Goal: Task Accomplishment & Management: Use online tool/utility

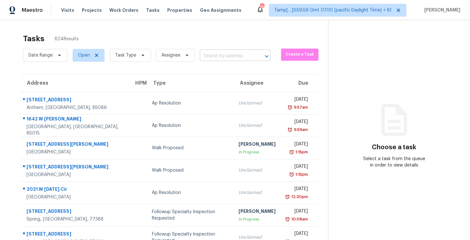
click at [228, 59] on input "text" at bounding box center [226, 56] width 53 height 10
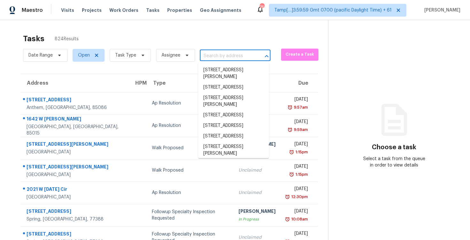
paste input "1613 Dixon Rd, Gastonia, NC 28054"
type input "1613 Dixon Rd, Gastonia, NC 28054"
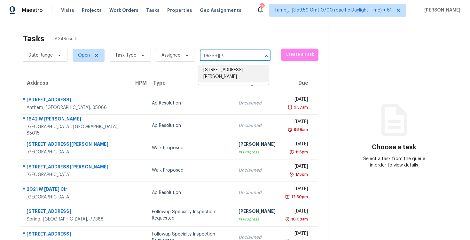
click at [229, 70] on li "1613 Dixon Rd, Gastonia, NC 28054" at bounding box center [233, 73] width 71 height 17
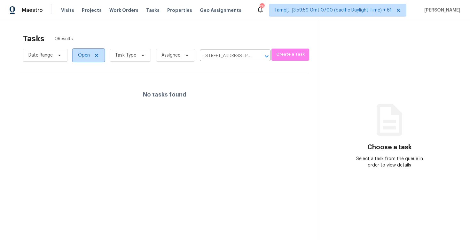
click at [82, 58] on span "Open" at bounding box center [84, 55] width 12 height 6
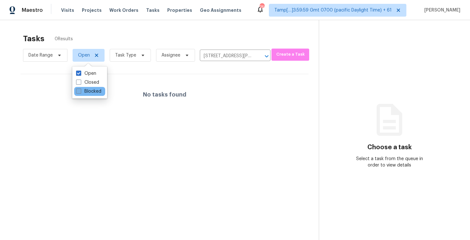
click at [88, 92] on label "Blocked" at bounding box center [88, 91] width 25 height 6
click at [80, 92] on input "Blocked" at bounding box center [78, 90] width 4 height 4
checkbox input "true"
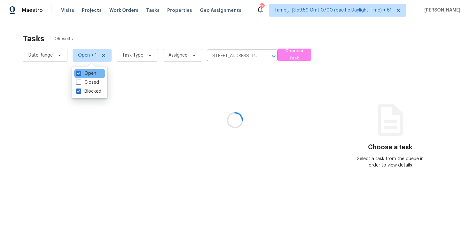
click at [83, 69] on div "Open" at bounding box center [89, 73] width 31 height 9
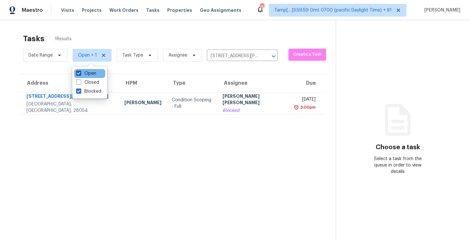
click at [86, 73] on label "Open" at bounding box center [86, 73] width 20 height 6
click at [80, 73] on input "Open" at bounding box center [78, 72] width 4 height 4
checkbox input "false"
click at [112, 33] on div "Tasks 1 Results" at bounding box center [179, 38] width 313 height 17
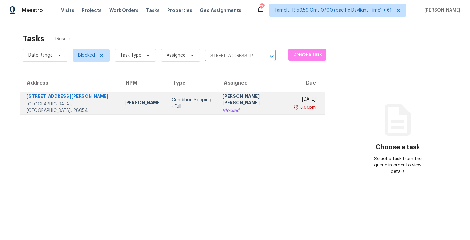
click at [172, 98] on td "Condition Scoping - Full" at bounding box center [192, 103] width 51 height 22
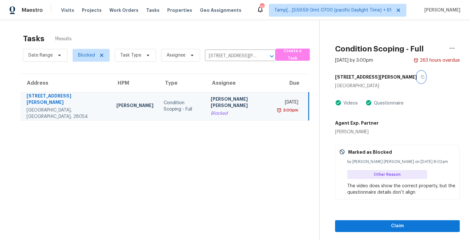
click at [421, 77] on icon "button" at bounding box center [422, 77] width 3 height 4
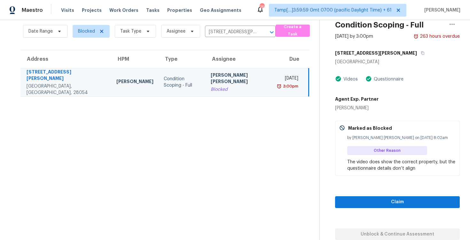
click at [274, 83] on td "Fri, Aug 22nd 2025 3:00pm" at bounding box center [291, 82] width 35 height 28
click at [377, 201] on span "Claim" at bounding box center [397, 202] width 114 height 8
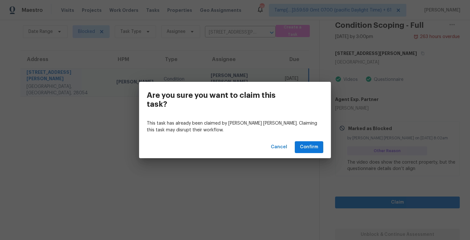
scroll to position [24, 0]
click at [308, 153] on button "Confirm" at bounding box center [309, 147] width 28 height 12
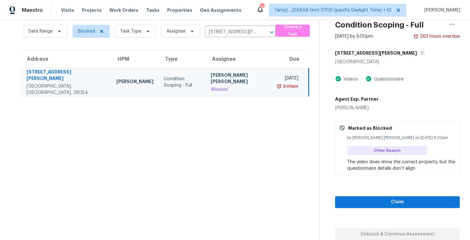
scroll to position [20, 0]
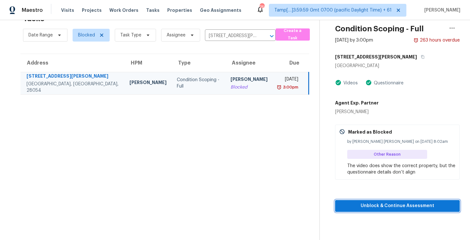
click at [350, 201] on button "Unblock & Continue Assessment" at bounding box center [397, 206] width 125 height 12
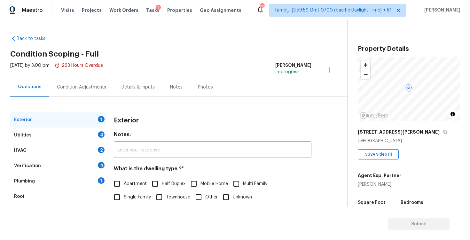
scroll to position [64, 0]
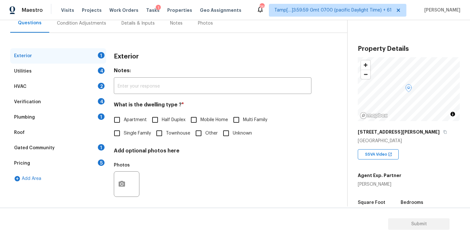
click at [87, 164] on div "Pricing 5" at bounding box center [58, 163] width 96 height 15
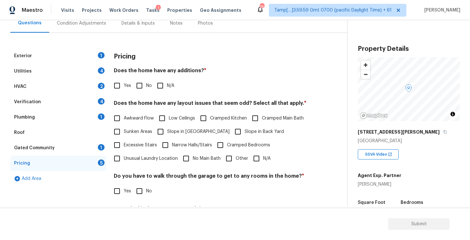
click at [118, 86] on input "Yes" at bounding box center [116, 85] width 13 height 13
checkbox input "true"
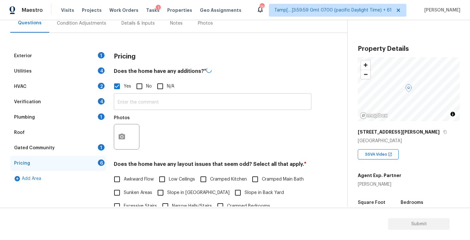
click at [134, 103] on input "text" at bounding box center [213, 102] width 198 height 15
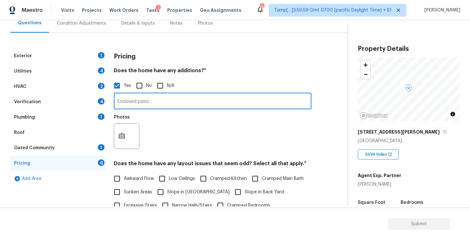
type input "Enclosed patio"
click at [174, 135] on div "Photos" at bounding box center [213, 132] width 198 height 42
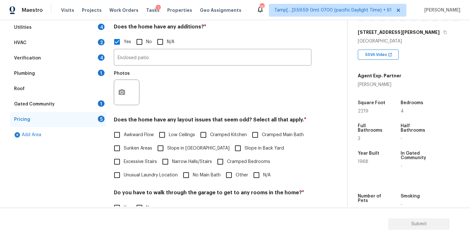
scroll to position [71, 0]
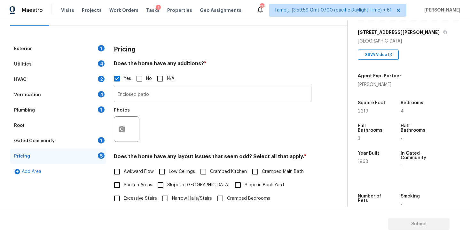
click at [77, 90] on div "Verification 4" at bounding box center [58, 94] width 96 height 15
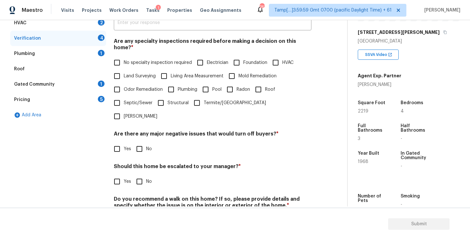
scroll to position [0, 0]
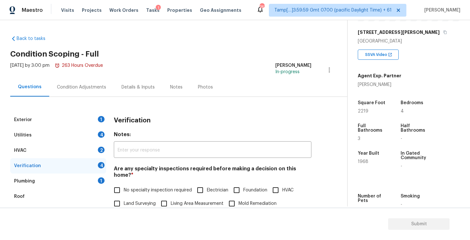
click at [87, 80] on div "Condition Adjustments" at bounding box center [81, 87] width 65 height 19
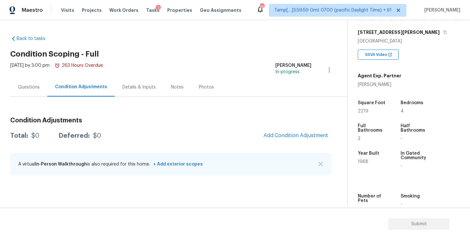
click at [23, 93] on div "Questions" at bounding box center [28, 87] width 37 height 19
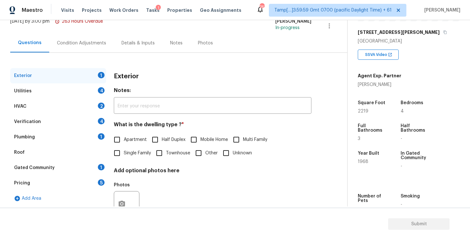
scroll to position [51, 0]
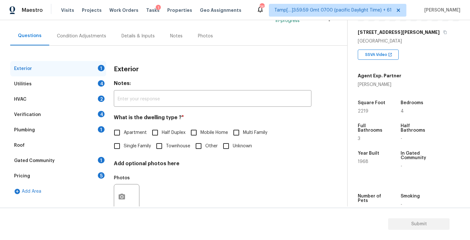
click at [77, 173] on div "Pricing 5" at bounding box center [58, 175] width 96 height 15
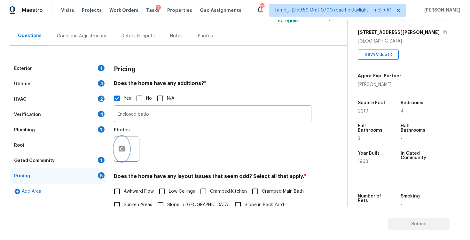
click at [119, 150] on icon "button" at bounding box center [122, 149] width 6 height 6
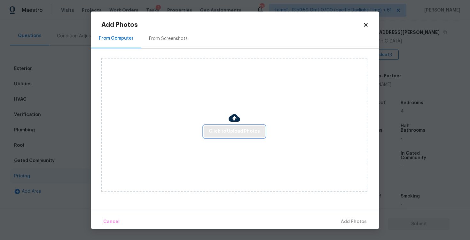
click at [220, 134] on span "Click to Upload Photos" at bounding box center [234, 132] width 51 height 8
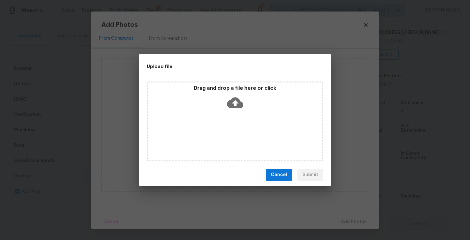
click at [228, 105] on icon at bounding box center [235, 102] width 16 height 11
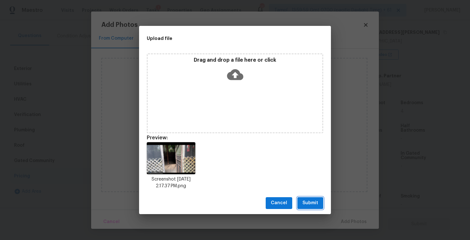
click at [319, 203] on button "Submit" at bounding box center [310, 203] width 26 height 12
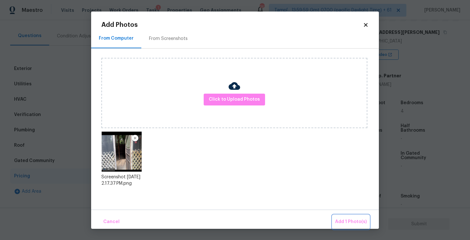
click at [349, 222] on span "Add 1 Photo(s)" at bounding box center [351, 222] width 32 height 8
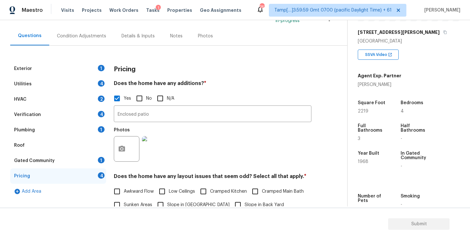
click at [90, 37] on div "Condition Adjustments" at bounding box center [81, 36] width 49 height 6
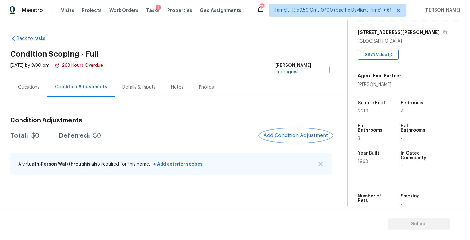
click at [281, 135] on span "Add Condition Adjustment" at bounding box center [295, 136] width 65 height 6
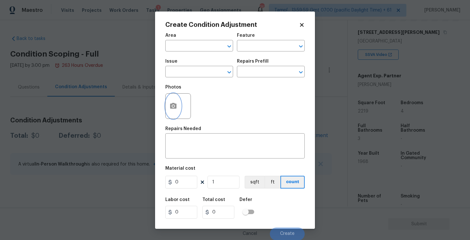
click at [174, 95] on button "button" at bounding box center [173, 106] width 15 height 25
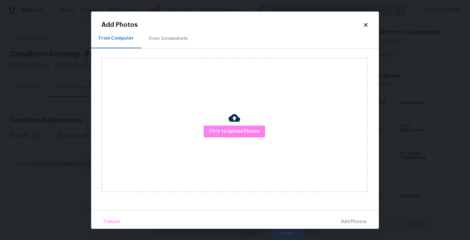
click at [236, 125] on div at bounding box center [235, 118] width 12 height 13
click at [251, 132] on span "Click to Upload Photos" at bounding box center [234, 132] width 51 height 8
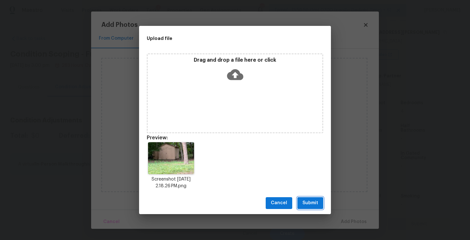
click at [308, 198] on button "Submit" at bounding box center [310, 203] width 26 height 12
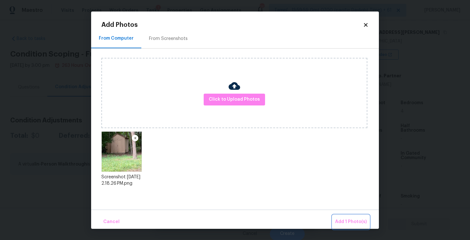
click at [347, 222] on span "Add 1 Photo(s)" at bounding box center [351, 222] width 32 height 8
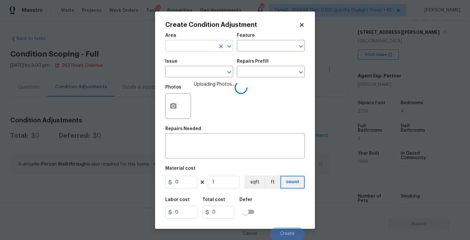
click at [197, 50] on input "text" at bounding box center [190, 47] width 50 height 10
click at [198, 74] on li "Exterior Overall" at bounding box center [199, 71] width 68 height 11
type input "Exterior Overall"
click at [198, 74] on input "text" at bounding box center [190, 72] width 50 height 10
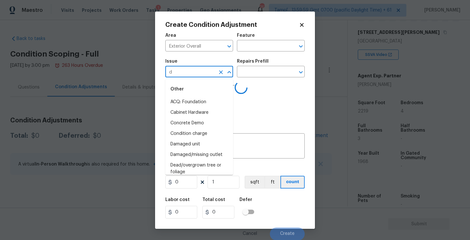
type input "de"
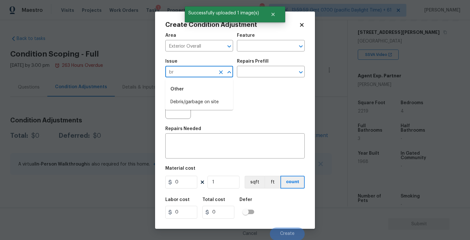
type input "bri"
click at [201, 100] on li "Debris/garbage on site" at bounding box center [199, 102] width 68 height 11
type input "ACQ: Flooring"
click at [218, 79] on span "Issue ACQ: Flooring ​" at bounding box center [199, 68] width 68 height 26
click at [218, 77] on div "ACQ: Flooring ​" at bounding box center [199, 72] width 68 height 10
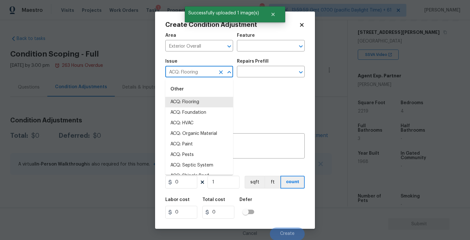
click at [218, 72] on icon "Clear" at bounding box center [221, 72] width 6 height 6
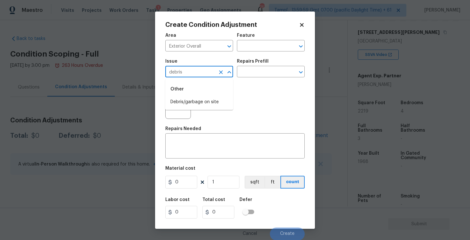
click at [187, 98] on li "Debris/garbage on site" at bounding box center [199, 102] width 68 height 11
type input "Debris/garbage on site"
click at [190, 147] on textarea at bounding box center [235, 146] width 132 height 13
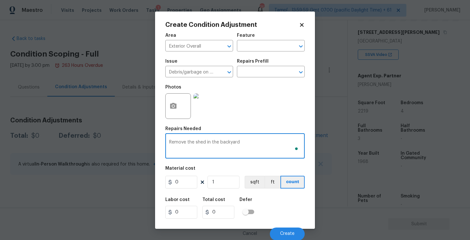
type textarea "Remove the shed in the backyard"
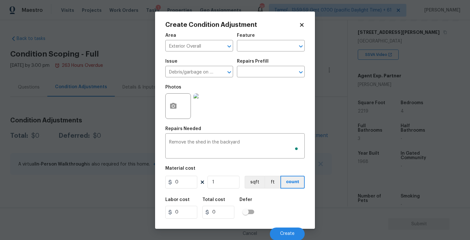
click at [184, 189] on figure "Material cost 0 1 sqft ft count" at bounding box center [234, 178] width 139 height 24
click at [184, 183] on input "0" at bounding box center [181, 182] width 32 height 13
type input "1000"
click at [254, 190] on div "Area Exterior Overall ​ Feature ​ Issue Debris/garbage on site ​ Repairs Prefil…" at bounding box center [234, 134] width 139 height 211
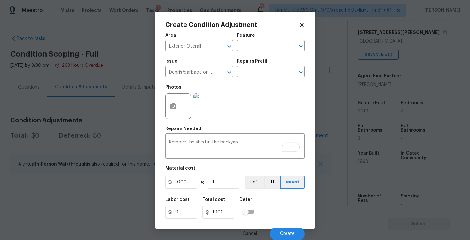
scroll to position [0, 0]
click at [284, 234] on span "Create" at bounding box center [287, 233] width 14 height 5
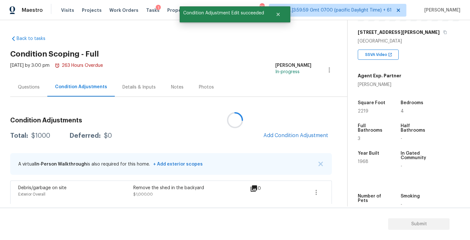
scroll to position [0, 0]
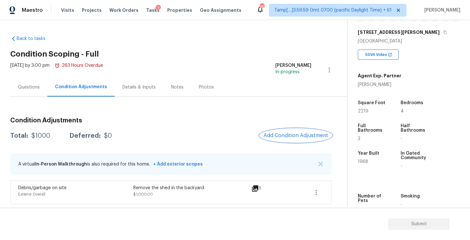
click at [286, 133] on span "Add Condition Adjustment" at bounding box center [295, 136] width 65 height 6
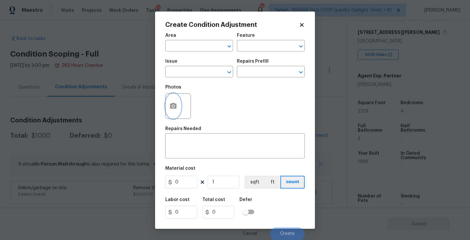
click at [175, 100] on button "button" at bounding box center [173, 106] width 15 height 25
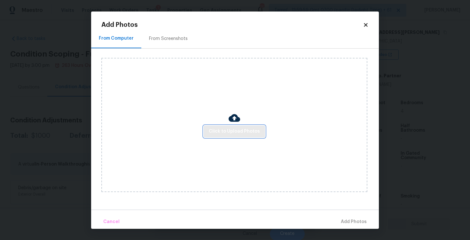
click at [222, 126] on button "Click to Upload Photos" at bounding box center [234, 132] width 61 height 12
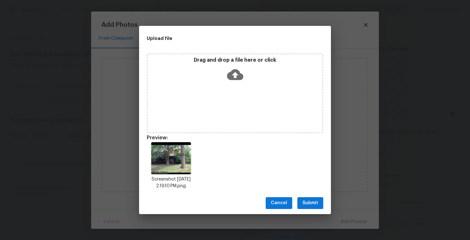
scroll to position [100, 0]
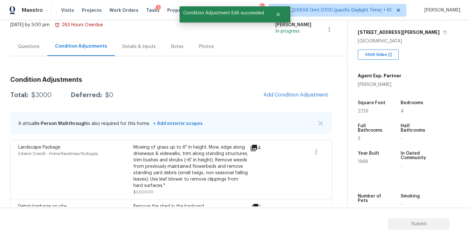
scroll to position [37, 0]
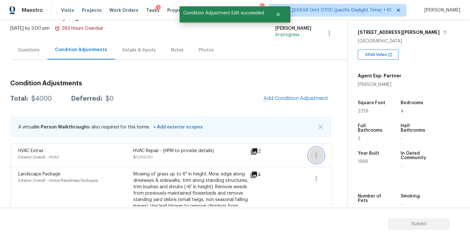
click at [318, 158] on icon "button" at bounding box center [316, 156] width 8 height 8
click at [268, 162] on div "2" at bounding box center [265, 155] width 31 height 15
click at [320, 178] on button "button" at bounding box center [315, 178] width 15 height 15
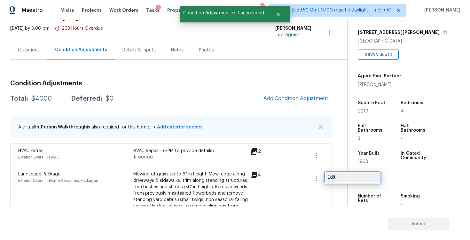
click at [345, 176] on div "Edit" at bounding box center [353, 177] width 50 height 6
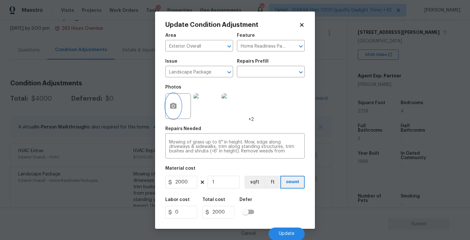
click at [171, 108] on icon "button" at bounding box center [173, 106] width 6 height 6
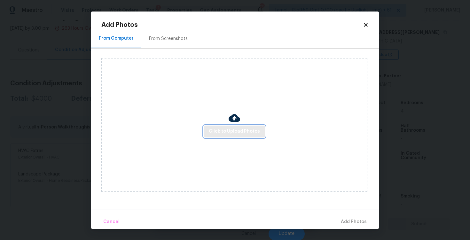
click at [218, 134] on span "Click to Upload Photos" at bounding box center [234, 132] width 51 height 8
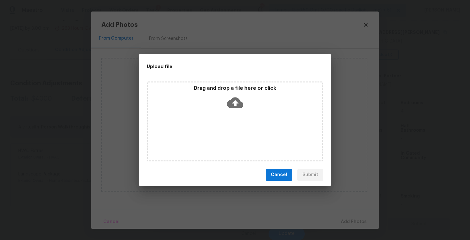
click at [227, 103] on icon at bounding box center [235, 102] width 16 height 11
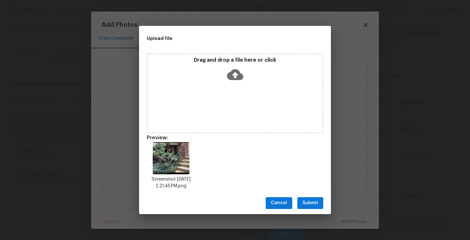
scroll to position [5, 0]
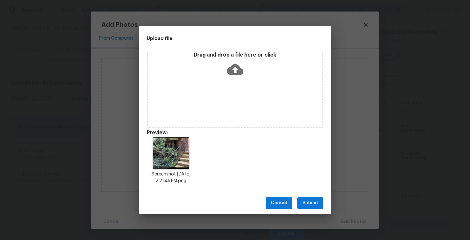
click at [311, 194] on div "Cancel Submit" at bounding box center [235, 203] width 192 height 22
click at [315, 203] on span "Submit" at bounding box center [310, 203] width 16 height 8
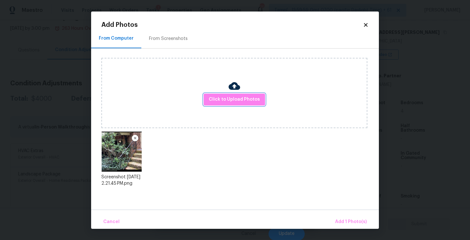
scroll to position [0, 0]
click at [347, 215] on button "Add 1 Photo(s)" at bounding box center [350, 222] width 37 height 14
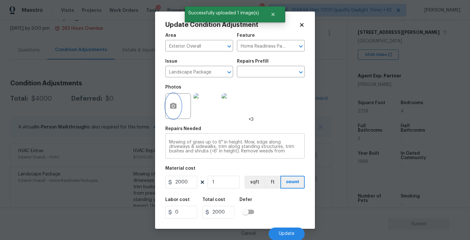
scroll to position [0, 0]
click at [284, 231] on span "Update" at bounding box center [287, 233] width 16 height 5
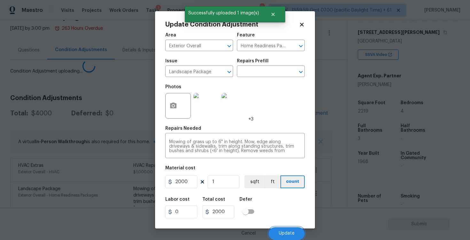
scroll to position [0, 0]
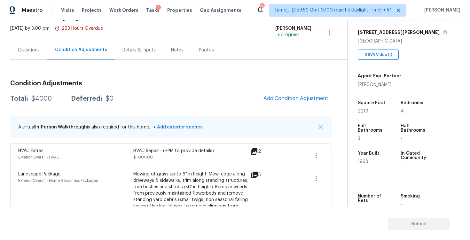
click at [18, 48] on div "Questions" at bounding box center [29, 50] width 22 height 6
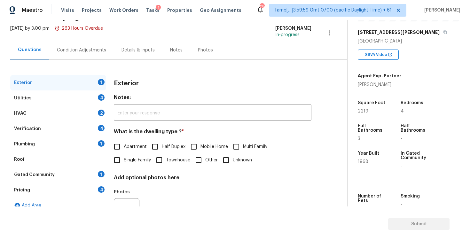
scroll to position [68, 0]
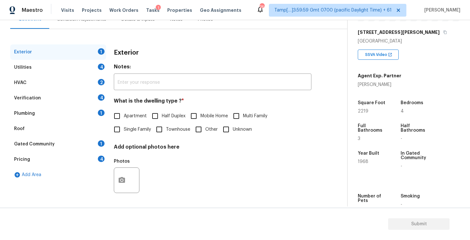
click at [70, 96] on div "Verification 4" at bounding box center [58, 97] width 96 height 15
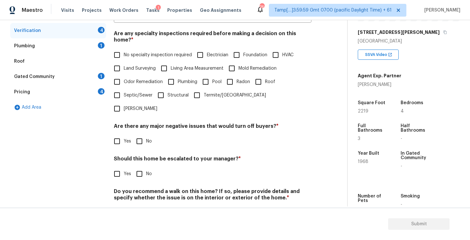
scroll to position [138, 0]
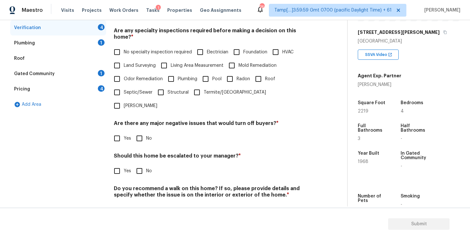
click at [116, 164] on input "Yes" at bounding box center [116, 170] width 13 height 13
checkbox input "true"
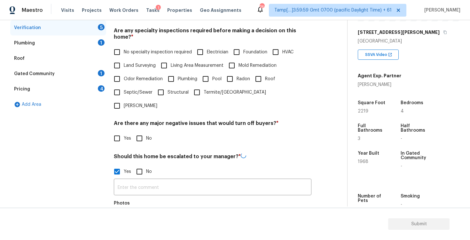
click at [121, 218] on icon "button" at bounding box center [122, 222] width 8 height 8
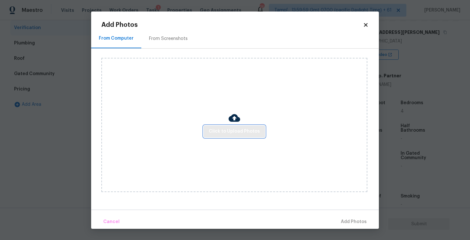
click at [239, 128] on span "Click to Upload Photos" at bounding box center [234, 132] width 51 height 8
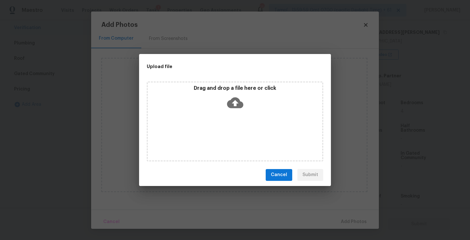
click at [234, 108] on icon at bounding box center [235, 103] width 16 height 16
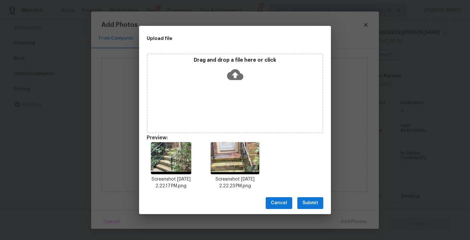
click at [316, 199] on button "Submit" at bounding box center [310, 203] width 26 height 12
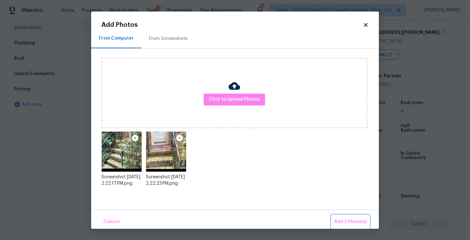
click at [346, 216] on button "Add 2 Photo(s)" at bounding box center [351, 222] width 38 height 14
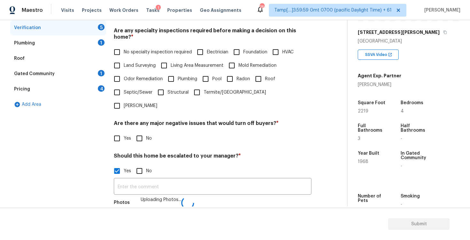
scroll to position [146, 0]
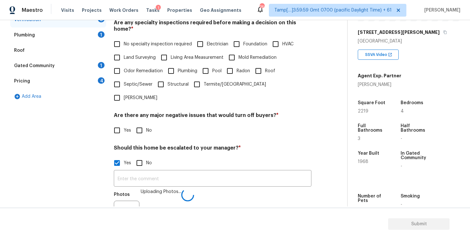
click at [201, 170] on div "​ Photos Uploading Photos..." at bounding box center [213, 200] width 198 height 60
click at [201, 172] on input "text" at bounding box center [213, 179] width 198 height 15
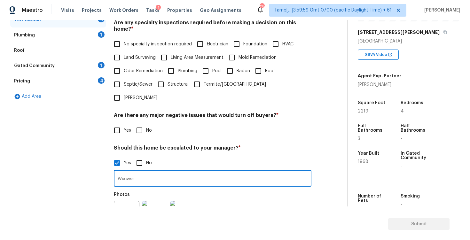
type input "Wxcws"
type input "Wxc"
type input "Excessive organic growth on the front entrance at 6:03"
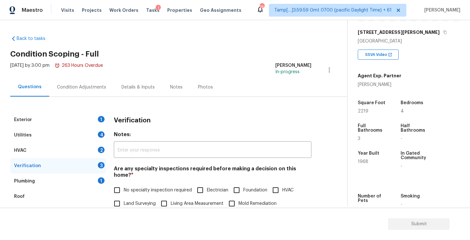
click at [86, 77] on div "[DATE] by 3:00 pm 263 Hours Overdue" at bounding box center [56, 69] width 93 height 15
click at [93, 87] on div "Condition Adjustments" at bounding box center [81, 87] width 49 height 6
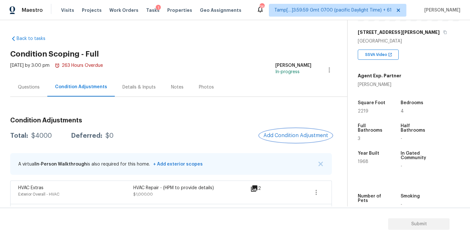
click at [303, 136] on span "Add Condition Adjustment" at bounding box center [295, 136] width 65 height 6
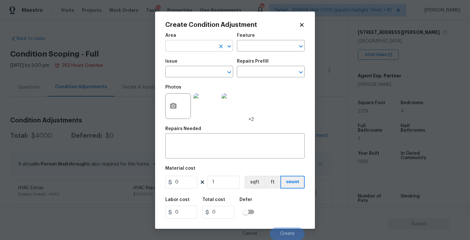
click at [186, 51] on input "text" at bounding box center [190, 47] width 50 height 10
click at [189, 69] on li "Exterior Overall" at bounding box center [199, 71] width 68 height 11
type input "Exterior Overall"
click at [189, 69] on input "text" at bounding box center [190, 72] width 50 height 10
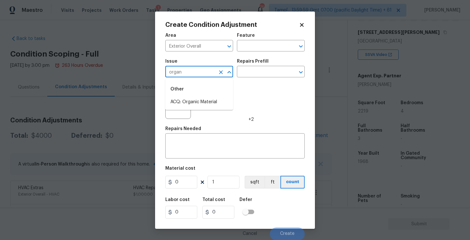
click at [195, 97] on li "ACQ: Organic Material" at bounding box center [199, 102] width 68 height 11
type input "ACQ: Organic Material"
click at [250, 73] on input "text" at bounding box center [262, 72] width 50 height 10
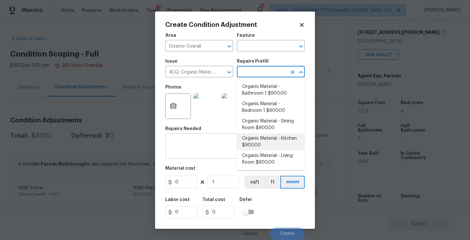
click at [213, 139] on div "x ​" at bounding box center [234, 147] width 139 height 24
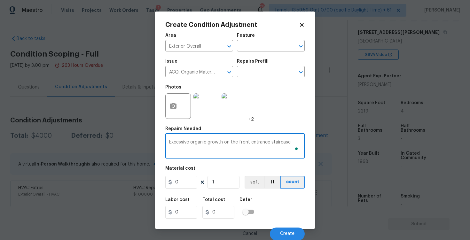
type textarea "Excessive organic growth on the front entrance staircase."
click at [184, 184] on input "0" at bounding box center [181, 182] width 32 height 13
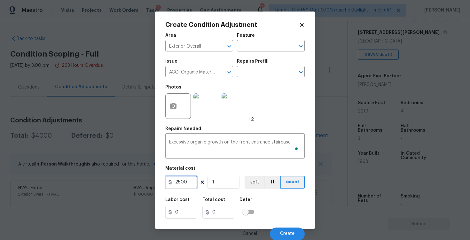
type input "2500"
click at [281, 195] on div "Labor cost 0 Total cost 2500 Defer" at bounding box center [234, 208] width 139 height 29
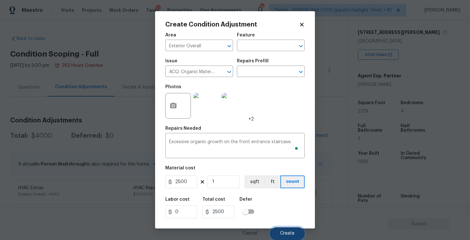
click at [284, 235] on span "Create" at bounding box center [287, 233] width 14 height 5
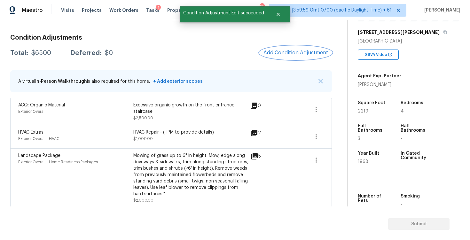
scroll to position [83, 0]
click at [300, 59] on button "Add Condition Adjustment" at bounding box center [296, 52] width 72 height 13
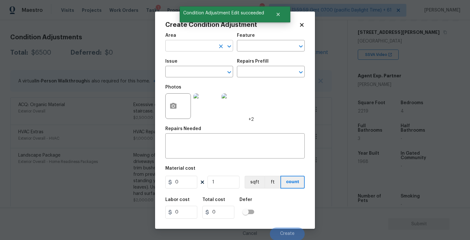
click at [204, 47] on input "text" at bounding box center [190, 47] width 50 height 10
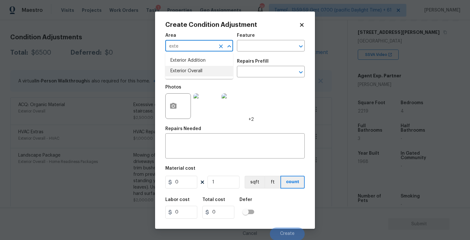
click at [204, 70] on li "Exterior Overall" at bounding box center [199, 71] width 68 height 11
type input "Exterior Overall"
click at [204, 70] on input "text" at bounding box center [190, 72] width 50 height 10
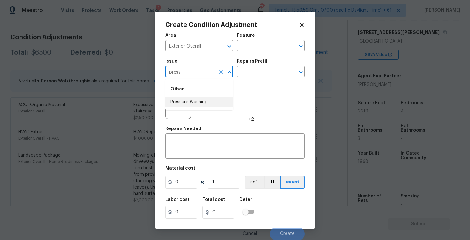
click at [202, 105] on li "Pressure Washing" at bounding box center [199, 102] width 68 height 11
type input "Pressure Washing"
click at [258, 77] on input "text" at bounding box center [262, 72] width 50 height 10
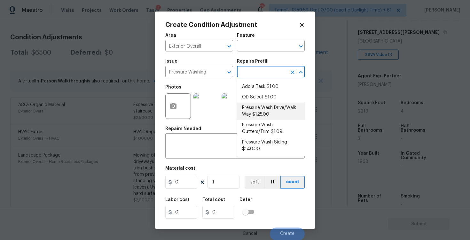
click at [257, 107] on li "Pressure Wash Drive/Walk Way $125.00" at bounding box center [271, 111] width 68 height 17
type input "Siding"
type textarea "Pressure wash the driveways/walkways as directed by the PM. Ensure that all deb…"
type input "125"
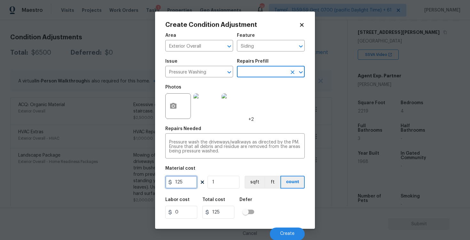
click at [190, 178] on input "125" at bounding box center [181, 182] width 32 height 13
type input "400"
click at [282, 207] on div "Labor cost 0 Total cost 125 Defer" at bounding box center [234, 208] width 139 height 29
type input "400"
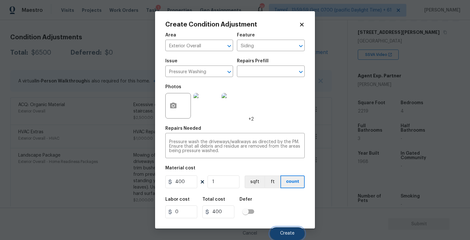
click at [286, 236] on span "Create" at bounding box center [287, 233] width 14 height 5
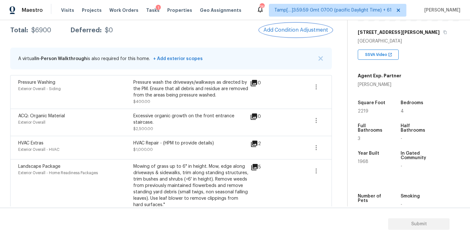
scroll to position [86, 0]
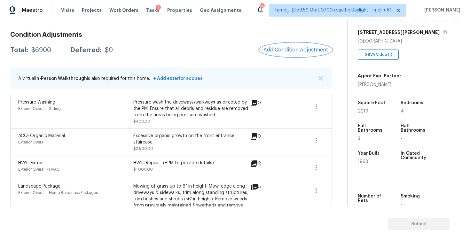
click at [286, 46] on button "Add Condition Adjustment" at bounding box center [296, 49] width 72 height 13
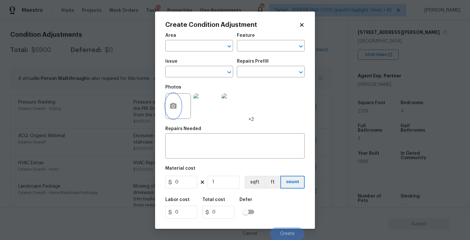
click at [174, 94] on button "button" at bounding box center [173, 106] width 15 height 25
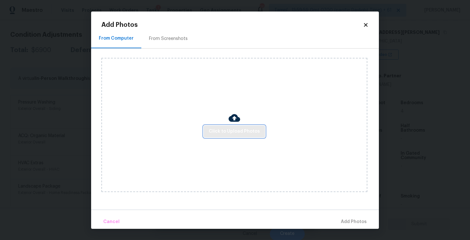
click at [237, 132] on span "Click to Upload Photos" at bounding box center [234, 132] width 51 height 8
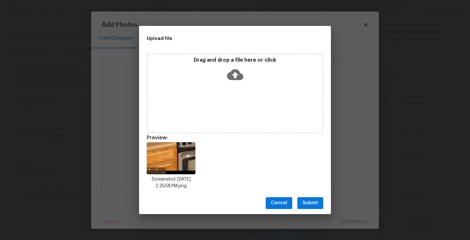
click at [236, 75] on icon at bounding box center [235, 74] width 16 height 16
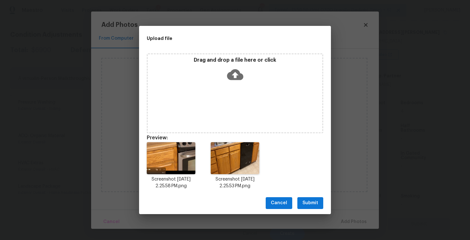
click at [308, 211] on div "Cancel Submit" at bounding box center [235, 203] width 192 height 22
click at [312, 200] on span "Submit" at bounding box center [310, 203] width 16 height 8
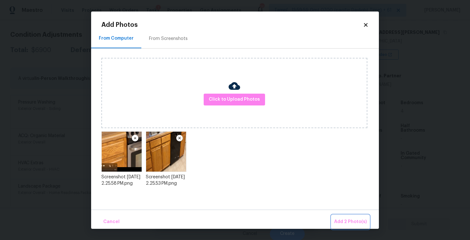
click at [350, 217] on button "Add 2 Photo(s)" at bounding box center [351, 222] width 38 height 14
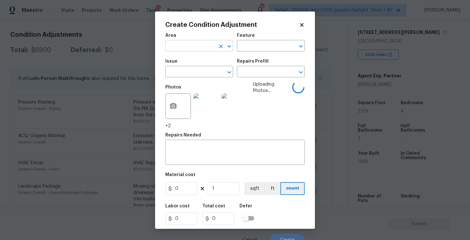
click at [184, 44] on input "text" at bounding box center [190, 47] width 50 height 10
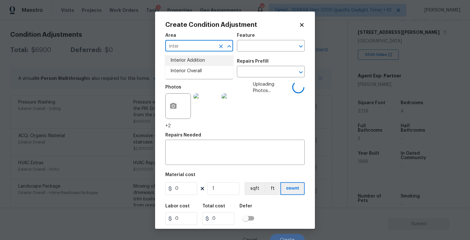
click at [183, 64] on li "Interior Addition" at bounding box center [199, 60] width 68 height 11
type input "Interior Addition"
click at [222, 41] on div "Area" at bounding box center [199, 37] width 68 height 8
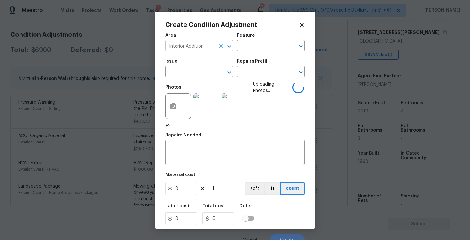
click at [221, 45] on icon "Clear" at bounding box center [221, 46] width 4 height 4
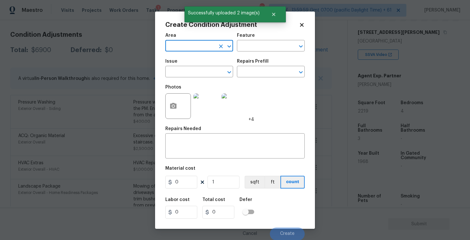
type input "i"
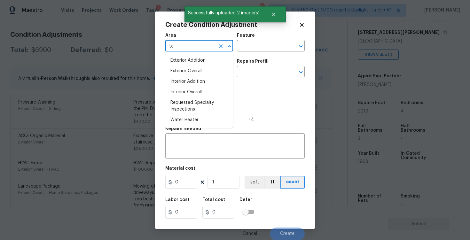
type input "ter"
click at [197, 67] on li "Interior Overall" at bounding box center [199, 71] width 68 height 11
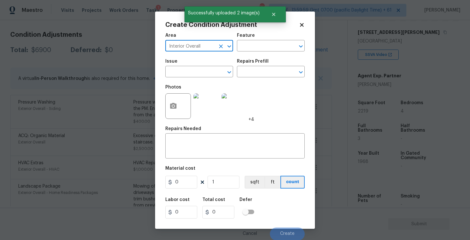
type input "Interior Overall"
click at [197, 67] on div "Issue" at bounding box center [199, 63] width 68 height 8
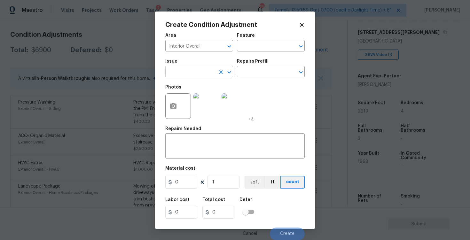
click at [181, 76] on input "text" at bounding box center [190, 72] width 50 height 10
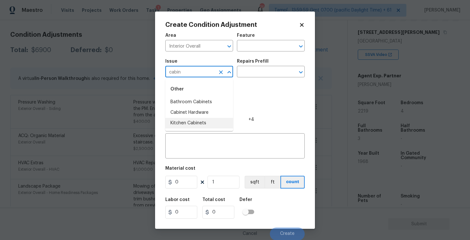
click at [185, 123] on li "Kitchen Cabinets" at bounding box center [199, 123] width 68 height 11
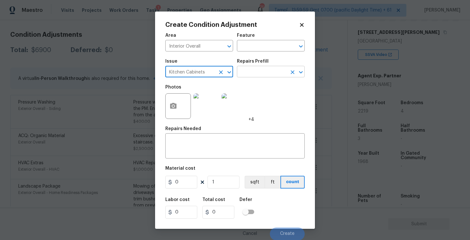
type input "Kitchen Cabinets"
click at [253, 71] on input "text" at bounding box center [262, 72] width 50 height 10
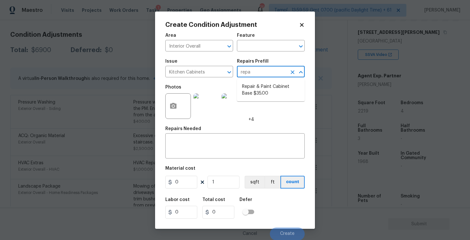
type input "repai"
click at [257, 86] on li "Repair & Paint Cabinet Base $35.00" at bounding box center [271, 90] width 68 height 17
type input "Cabinets"
type textarea "Prep/Paint the damaged cabinet base and repair to meet current standard. Remove…"
type input "35"
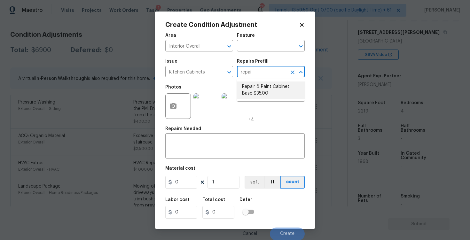
type input "35"
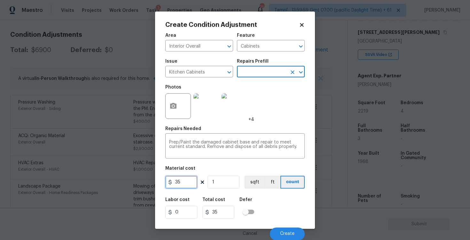
click at [191, 182] on input "35" at bounding box center [181, 182] width 32 height 13
type input "1200"
click at [223, 166] on div "Material cost" at bounding box center [234, 170] width 139 height 8
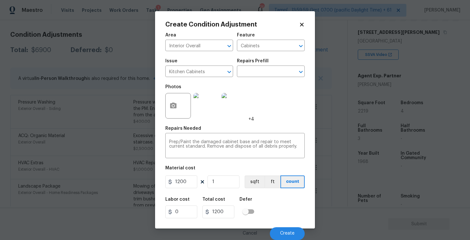
click at [281, 227] on div "Cancel Create" at bounding box center [234, 231] width 139 height 18
click at [282, 231] on span "Create" at bounding box center [287, 233] width 14 height 5
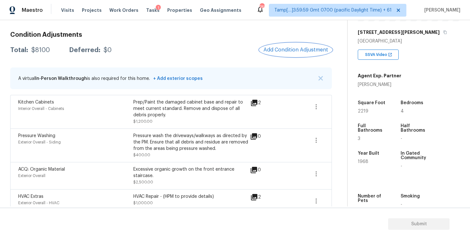
click at [284, 46] on button "Add Condition Adjustment" at bounding box center [296, 49] width 72 height 13
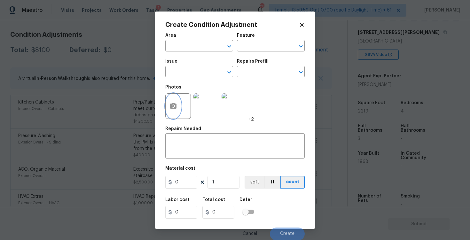
click at [174, 102] on icon "button" at bounding box center [173, 106] width 8 height 8
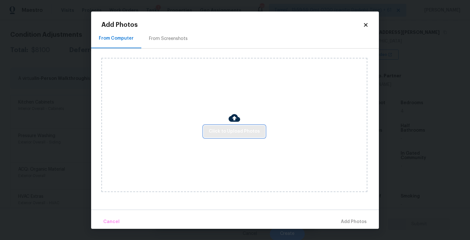
click at [241, 131] on span "Click to Upload Photos" at bounding box center [234, 132] width 51 height 8
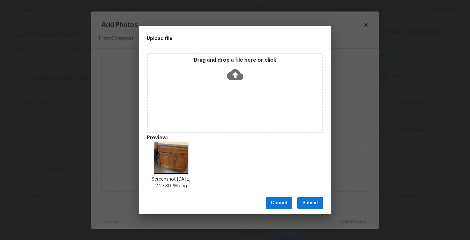
click at [305, 203] on span "Submit" at bounding box center [310, 203] width 16 height 8
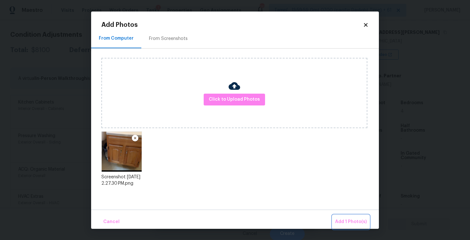
click at [355, 222] on span "Add 1 Photo(s)" at bounding box center [351, 222] width 32 height 8
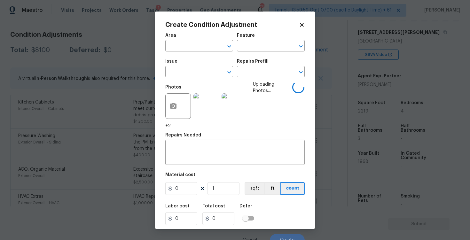
click at [213, 52] on span "Area ​" at bounding box center [199, 42] width 68 height 26
click at [207, 47] on input "text" at bounding box center [190, 47] width 50 height 10
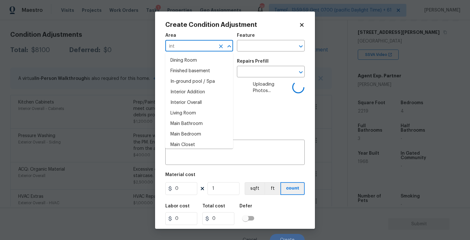
type input "inte"
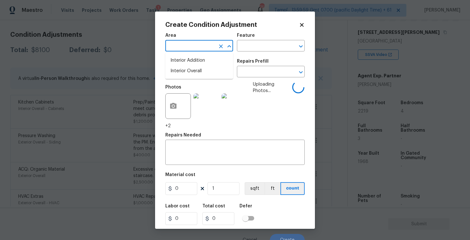
type input "r"
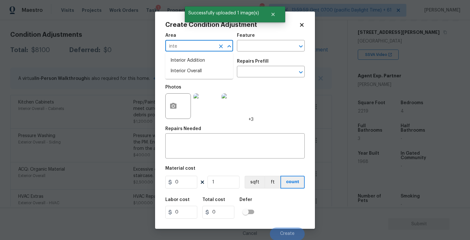
type input "inter"
click at [185, 71] on li "Interior Overall" at bounding box center [199, 71] width 68 height 11
type input "Interior Overall"
click at [185, 71] on input "text" at bounding box center [190, 72] width 50 height 10
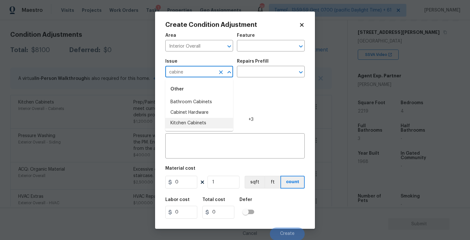
click at [189, 122] on li "Kitchen Cabinets" at bounding box center [199, 123] width 68 height 11
type input "Kitchen Cabinets"
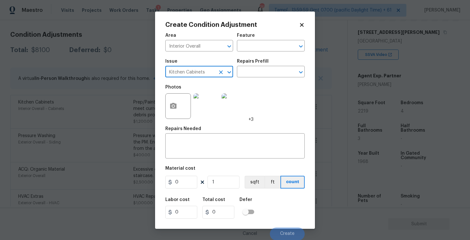
click at [220, 67] on div "Kitchen Cabinets ​" at bounding box center [199, 72] width 68 height 10
click at [220, 69] on icon "Clear" at bounding box center [221, 72] width 6 height 6
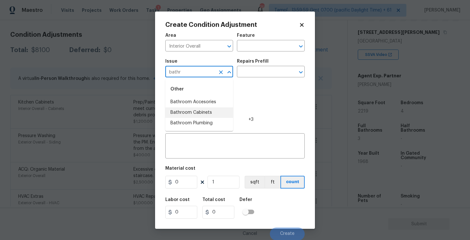
click at [193, 111] on li "Bathroom Cabinets" at bounding box center [199, 112] width 68 height 11
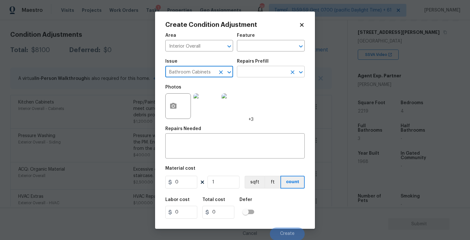
type input "Bathroom Cabinets"
click at [247, 68] on input "text" at bounding box center [262, 72] width 50 height 10
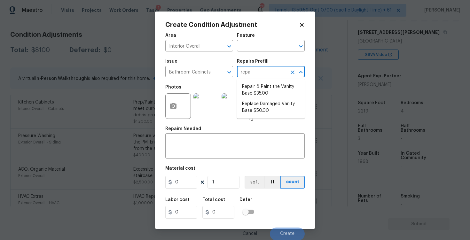
type input "repai"
click at [251, 83] on li "Repair & Paint the Vanity Base $35.00" at bounding box center [271, 90] width 68 height 17
type input "Cabinets"
type textarea "Repair and Paint the damaged vanity base to meet current standard. Remove and d…"
type input "35"
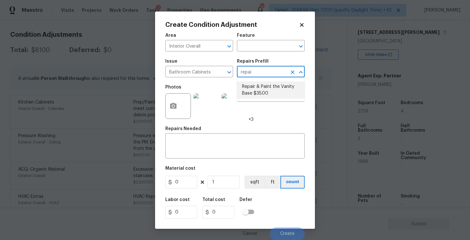
type input "35"
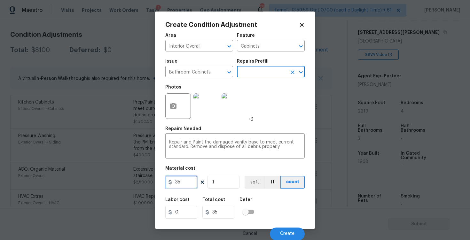
click at [184, 177] on input "35" at bounding box center [181, 182] width 32 height 13
type input "350"
click at [285, 196] on div "Labor cost 0 Total cost 350 Defer" at bounding box center [234, 208] width 139 height 29
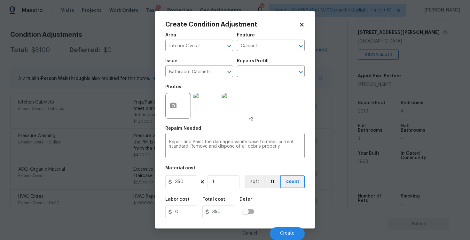
click at [290, 222] on div "Labor cost 0 Total cost 350 Defer" at bounding box center [234, 207] width 139 height 29
click at [290, 230] on button "Create" at bounding box center [287, 233] width 35 height 13
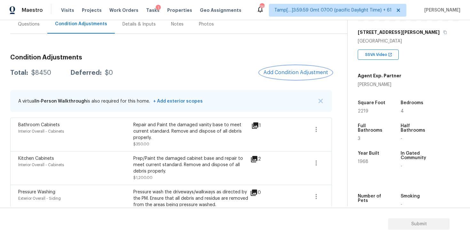
scroll to position [62, 0]
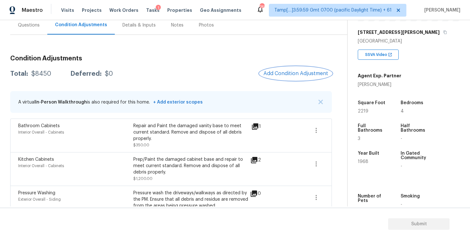
click at [295, 69] on button "Add Condition Adjustment" at bounding box center [296, 73] width 72 height 13
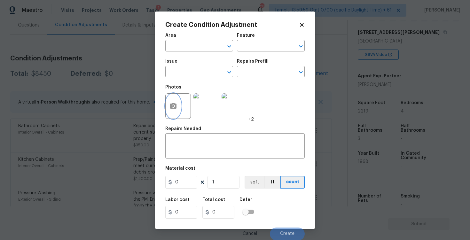
click at [169, 107] on icon "button" at bounding box center [173, 106] width 8 height 8
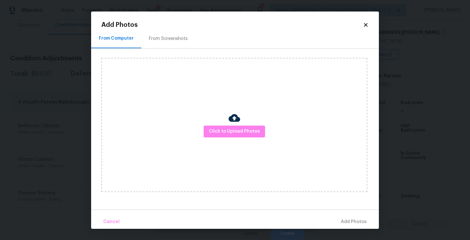
click at [221, 124] on div "Click to Upload Photos" at bounding box center [234, 125] width 266 height 134
click at [229, 129] on span "Click to Upload Photos" at bounding box center [234, 132] width 51 height 8
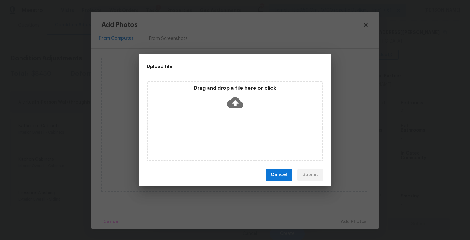
click at [234, 103] on icon at bounding box center [235, 103] width 16 height 16
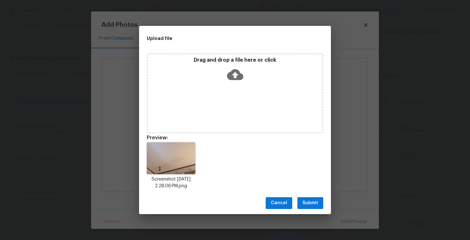
click at [310, 203] on span "Submit" at bounding box center [310, 203] width 16 height 8
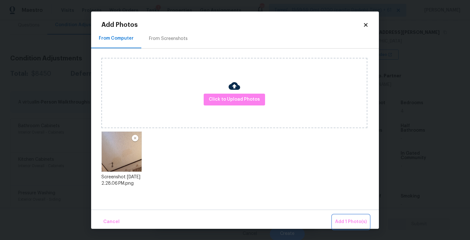
click at [341, 219] on span "Add 1 Photo(s)" at bounding box center [351, 222] width 32 height 8
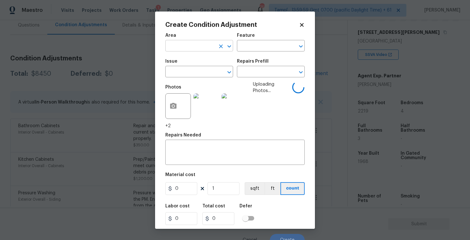
click at [200, 46] on input "text" at bounding box center [190, 47] width 50 height 10
type input "inter"
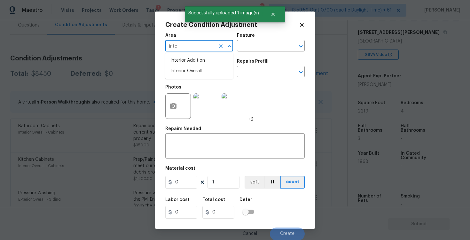
type input "inter"
click at [194, 72] on li "Interior Overall" at bounding box center [199, 71] width 68 height 11
type input "Interior Overall"
click at [194, 72] on input "text" at bounding box center [190, 72] width 50 height 10
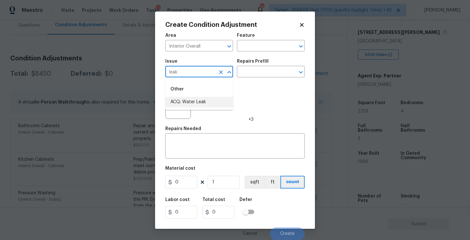
click at [192, 100] on li "ACQ: Water Leak" at bounding box center [199, 102] width 68 height 11
type input "ACQ: Water Leak"
click at [252, 68] on input "text" at bounding box center [262, 72] width 50 height 10
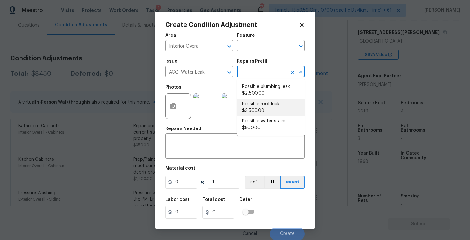
click at [254, 111] on li "Possible roof leak $3,500.00" at bounding box center [271, 107] width 68 height 17
type input "Acquisition"
type textarea "Acquisition Scope: Possible roof leak"
type input "3500"
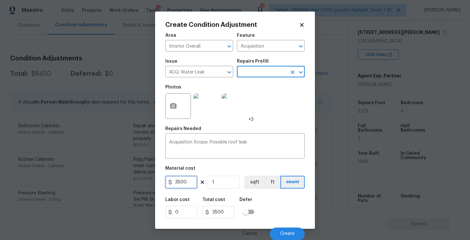
click at [179, 184] on input "3500" at bounding box center [181, 182] width 32 height 13
type input "2500"
click at [207, 176] on figure "Material cost 2500 1 sqft ft count" at bounding box center [234, 178] width 139 height 24
click at [169, 114] on button "button" at bounding box center [173, 106] width 15 height 25
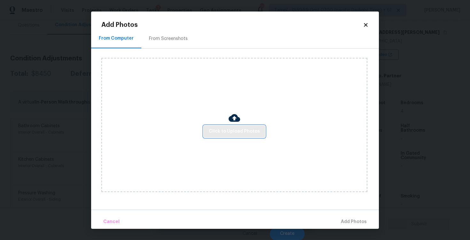
click at [221, 132] on span "Click to Upload Photos" at bounding box center [234, 132] width 51 height 8
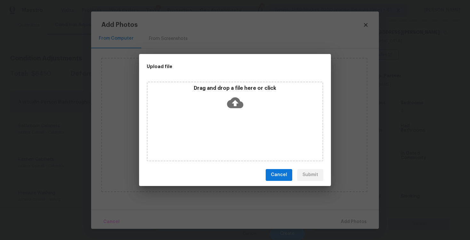
click at [233, 98] on icon at bounding box center [235, 102] width 16 height 11
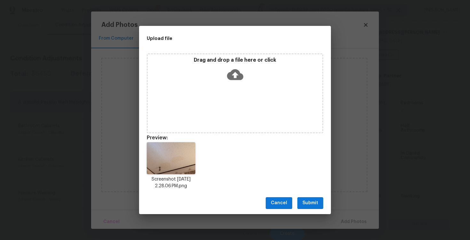
click at [317, 205] on span "Submit" at bounding box center [310, 203] width 16 height 8
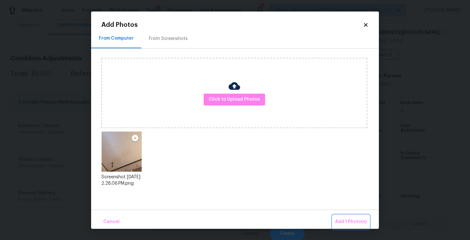
click at [353, 218] on span "Add 1 Photo(s)" at bounding box center [351, 222] width 32 height 8
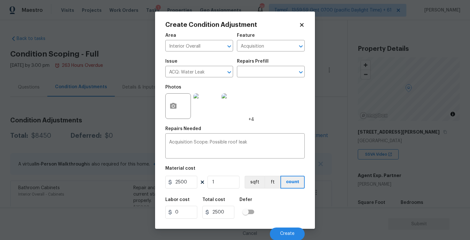
scroll to position [100, 0]
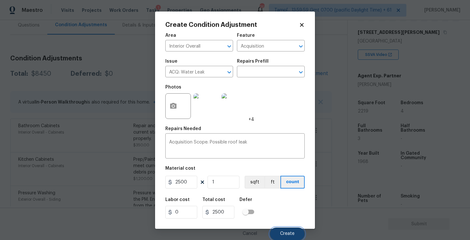
click at [283, 234] on span "Create" at bounding box center [287, 233] width 14 height 5
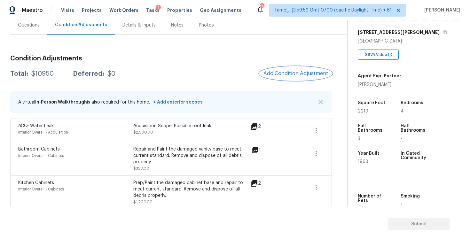
click at [286, 76] on span "Add Condition Adjustment" at bounding box center [295, 74] width 65 height 6
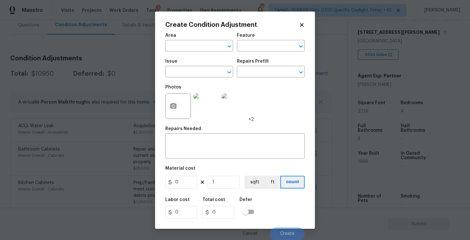
click at [205, 53] on span "Area ​" at bounding box center [199, 42] width 68 height 26
click at [202, 48] on input "text" at bounding box center [190, 47] width 50 height 10
click at [202, 69] on li "Interior Overall" at bounding box center [199, 71] width 68 height 11
type input "Interior Overall"
click at [202, 69] on input "text" at bounding box center [190, 72] width 50 height 10
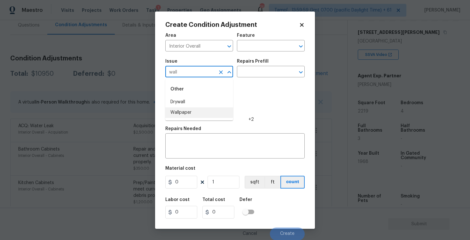
type input "wall"
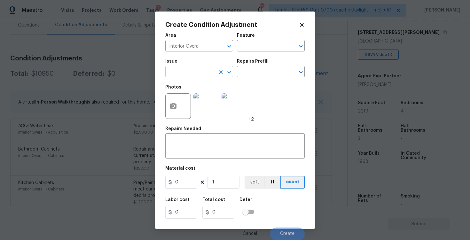
click at [198, 69] on input "text" at bounding box center [190, 72] width 50 height 10
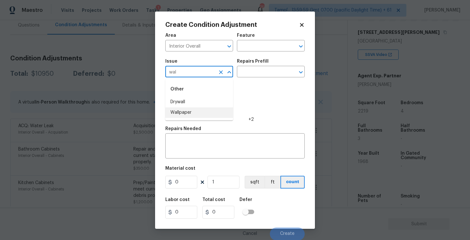
click at [201, 109] on li "Wallpaper" at bounding box center [199, 112] width 68 height 11
type input "Wallpaper"
click at [252, 74] on input "text" at bounding box center [262, 72] width 50 height 10
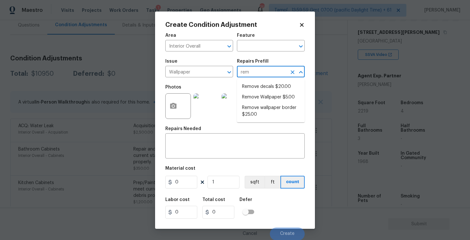
type input "remo"
click at [258, 95] on li "Remove Wallpaper $5.00" at bounding box center [271, 97] width 68 height 11
type input "Walls and Ceiling"
type textarea "Remove wallpaper and texture walls to best match existing conditions"
type input "5"
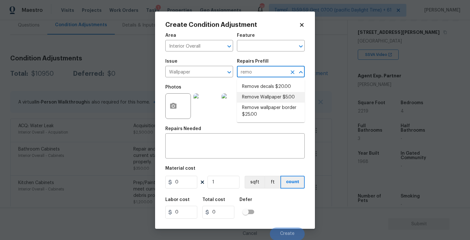
type input "5"
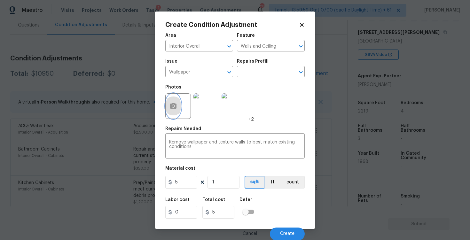
click at [175, 105] on icon "button" at bounding box center [173, 106] width 6 height 6
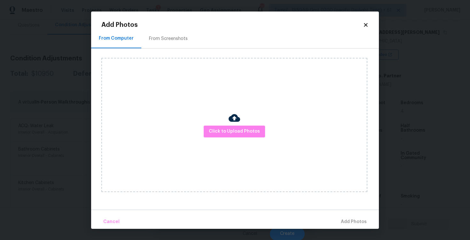
click at [208, 123] on div "Click to Upload Photos" at bounding box center [234, 125] width 266 height 134
click at [218, 128] on span "Click to Upload Photos" at bounding box center [234, 132] width 51 height 8
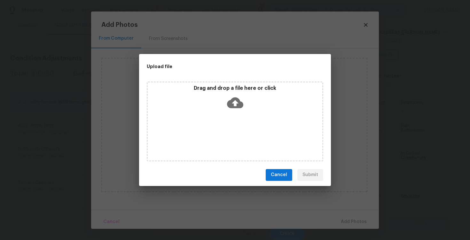
click at [223, 103] on div "Drag and drop a file here or click" at bounding box center [235, 98] width 175 height 27
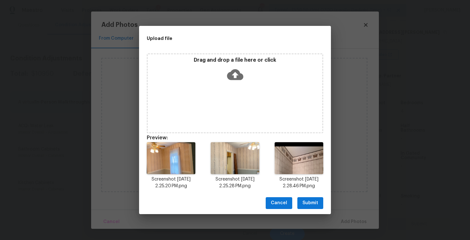
scroll to position [5, 0]
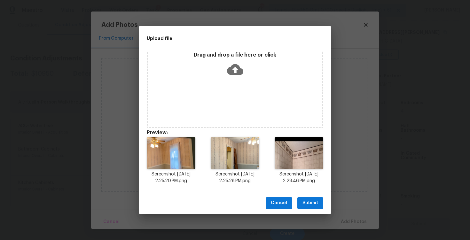
click at [305, 201] on span "Submit" at bounding box center [310, 203] width 16 height 8
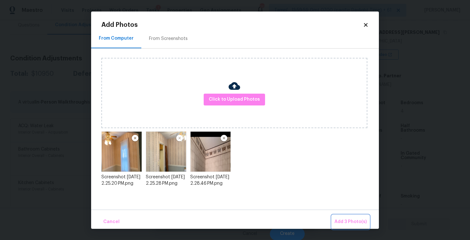
click at [347, 225] on span "Add 3 Photo(s)" at bounding box center [350, 222] width 32 height 8
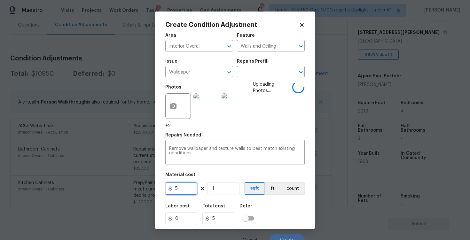
click at [183, 190] on input "5" at bounding box center [181, 188] width 32 height 13
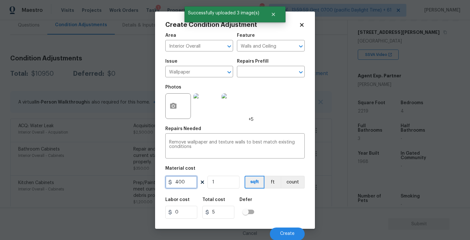
type input "400"
click at [269, 212] on div "Labor cost 0 Total cost 5 Defer" at bounding box center [234, 208] width 139 height 29
type input "400"
click at [287, 224] on div "Cancel Create" at bounding box center [234, 231] width 139 height 18
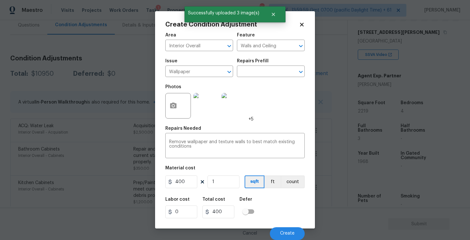
click at [287, 224] on div "Cancel Create" at bounding box center [234, 231] width 139 height 18
click at [287, 227] on div "Cancel Create" at bounding box center [234, 231] width 139 height 18
click at [289, 231] on span "Create" at bounding box center [287, 233] width 14 height 5
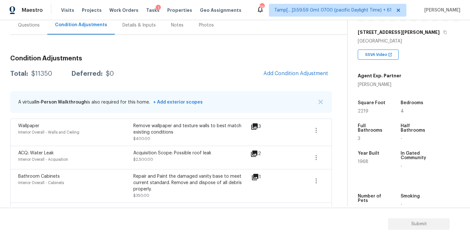
scroll to position [0, 0]
click at [323, 127] on button "button" at bounding box center [315, 130] width 15 height 15
click at [339, 134] on ul "Edit" at bounding box center [353, 129] width 58 height 13
click at [332, 124] on ul "Edit" at bounding box center [353, 129] width 58 height 13
click at [332, 125] on link "Edit" at bounding box center [352, 129] width 54 height 10
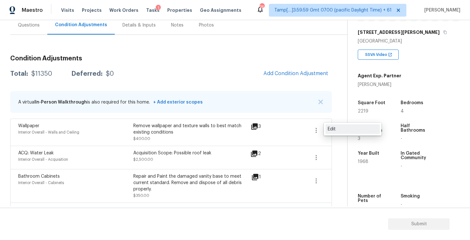
click at [332, 125] on body "Maestro Visits Projects Work Orders Tasks 1 Properties Geo Assignments 764 Tamp…" at bounding box center [235, 120] width 470 height 240
click at [319, 127] on icon "button" at bounding box center [316, 131] width 8 height 8
click at [344, 131] on div "Edit" at bounding box center [353, 129] width 50 height 6
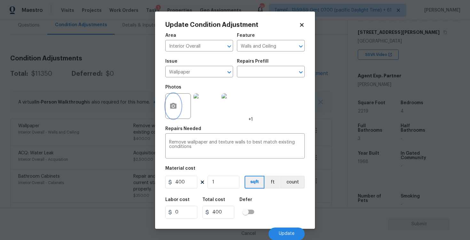
click at [176, 105] on icon "button" at bounding box center [173, 106] width 6 height 6
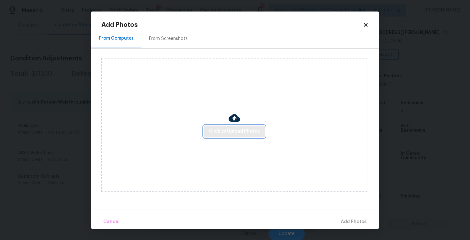
click at [223, 131] on span "Click to Upload Photos" at bounding box center [234, 132] width 51 height 8
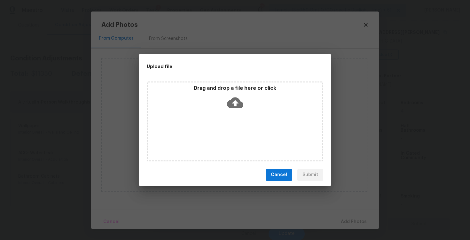
click at [229, 105] on icon at bounding box center [235, 102] width 16 height 11
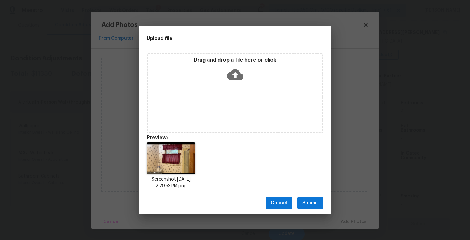
click at [314, 205] on span "Submit" at bounding box center [310, 203] width 16 height 8
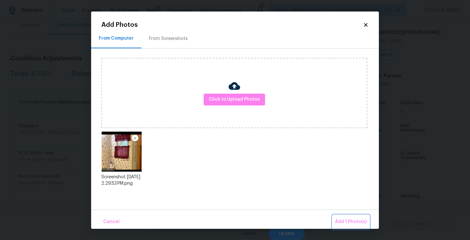
click at [343, 217] on button "Add 1 Photo(s)" at bounding box center [350, 222] width 37 height 14
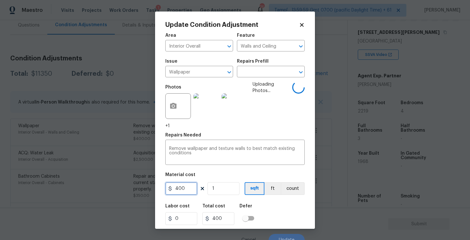
click at [188, 189] on input "400" at bounding box center [181, 188] width 32 height 13
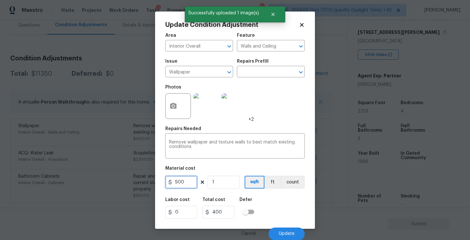
type input "500"
click at [265, 203] on div "Labor cost 0 Total cost 500 Defer" at bounding box center [234, 208] width 139 height 29
click at [286, 231] on span "Update" at bounding box center [287, 233] width 16 height 5
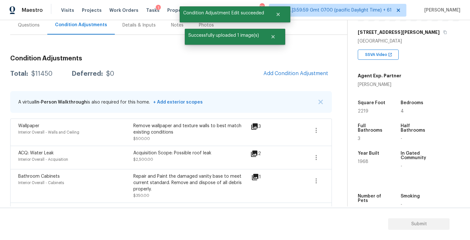
scroll to position [0, 0]
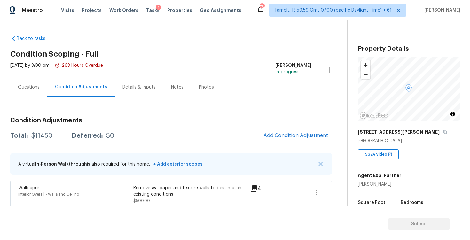
scroll to position [100, 0]
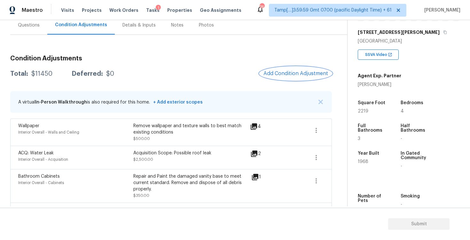
click at [290, 72] on span "Add Condition Adjustment" at bounding box center [295, 74] width 65 height 6
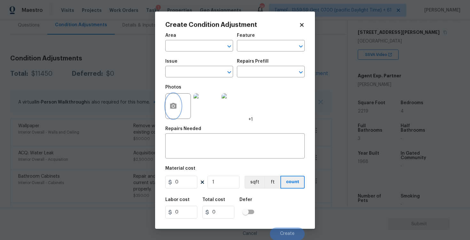
click at [176, 99] on button "button" at bounding box center [173, 106] width 15 height 25
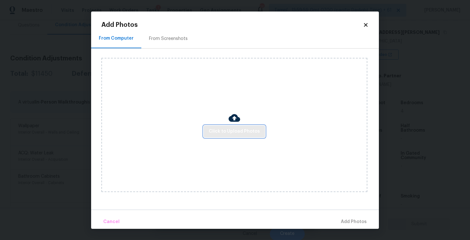
click at [234, 128] on span "Click to Upload Photos" at bounding box center [234, 132] width 51 height 8
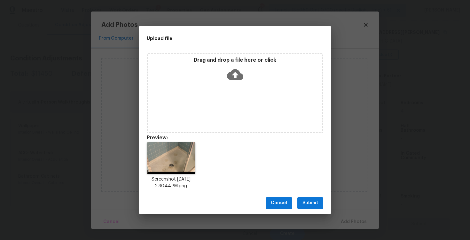
click at [312, 193] on div "Cancel Submit" at bounding box center [235, 203] width 192 height 22
click at [313, 203] on span "Submit" at bounding box center [310, 203] width 16 height 8
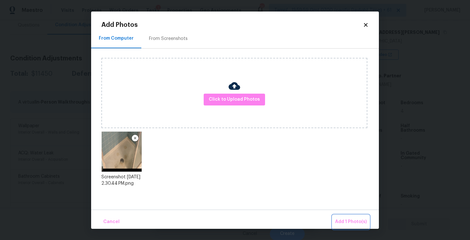
click at [341, 221] on span "Add 1 Photo(s)" at bounding box center [351, 222] width 32 height 8
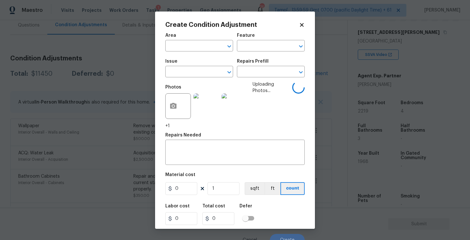
click at [191, 39] on div "Area" at bounding box center [199, 37] width 68 height 8
click at [191, 48] on input "text" at bounding box center [190, 47] width 50 height 10
type input "inter"
click at [188, 71] on li "Interior Overall" at bounding box center [199, 71] width 68 height 11
type input "Attic"
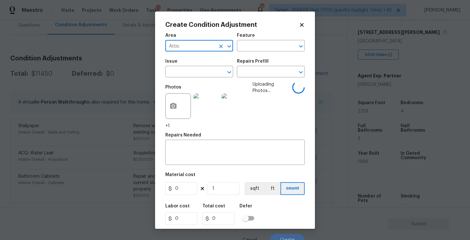
click at [188, 71] on input "text" at bounding box center [190, 72] width 50 height 10
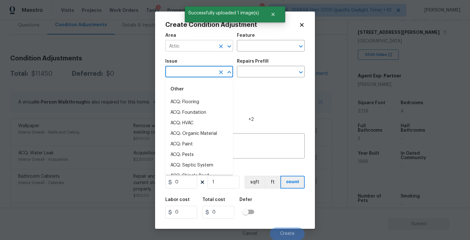
click at [219, 42] on div at bounding box center [224, 46] width 17 height 9
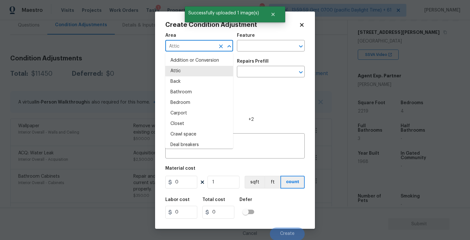
click at [220, 45] on icon "Clear" at bounding box center [221, 46] width 4 height 4
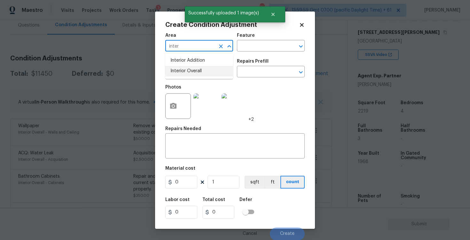
click at [176, 70] on li "Interior Overall" at bounding box center [199, 71] width 68 height 11
type input "Interior Overall"
click at [176, 70] on input "text" at bounding box center [190, 72] width 50 height 10
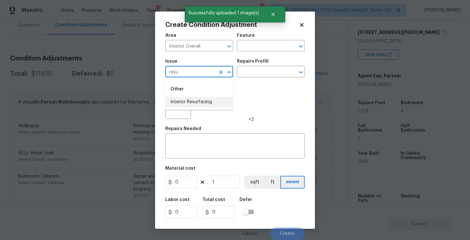
click at [180, 104] on li "Interior Resurfacing" at bounding box center [199, 102] width 68 height 11
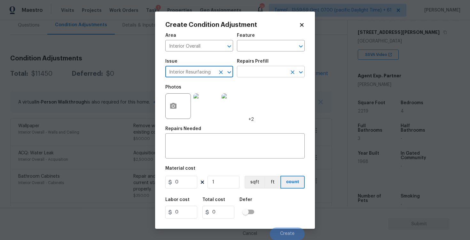
type input "Interior Resurfacing"
click at [251, 73] on input "text" at bounding box center [262, 72] width 50 height 10
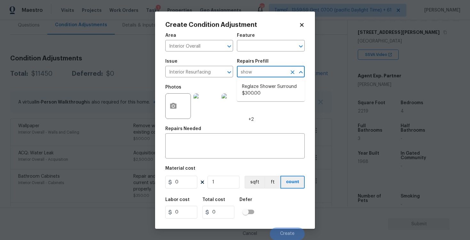
type input "showe"
click at [256, 86] on li "Reglaze Shower Surround $300.00" at bounding box center [271, 90] width 68 height 17
type textarea "Prep, mask, clean and reglaze the fiberglass shower surround (white) both on th…"
type input "300"
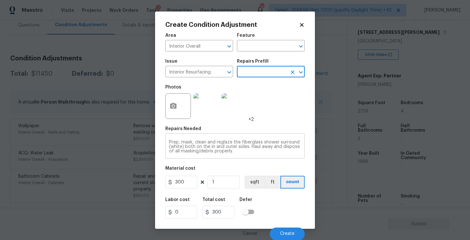
scroll to position [0, 0]
click at [276, 229] on button "Create" at bounding box center [287, 233] width 35 height 13
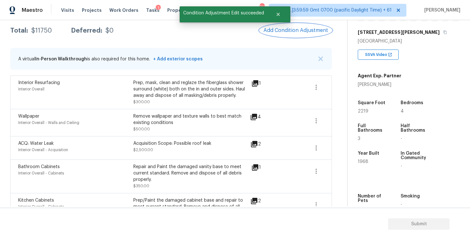
scroll to position [105, 0]
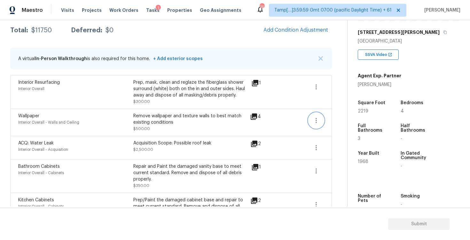
click at [318, 119] on icon "button" at bounding box center [316, 121] width 8 height 8
click at [351, 116] on div "Edit" at bounding box center [353, 119] width 50 height 6
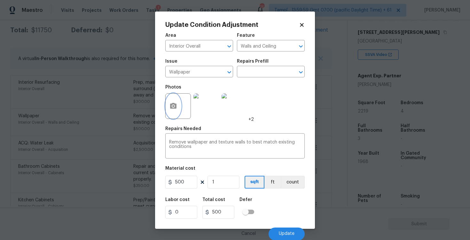
click at [172, 101] on button "button" at bounding box center [173, 106] width 15 height 25
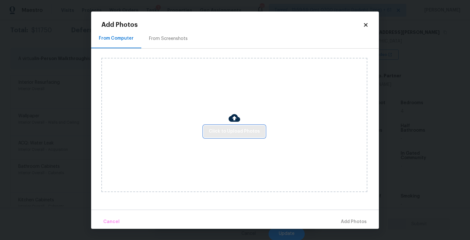
click at [226, 129] on span "Click to Upload Photos" at bounding box center [234, 132] width 51 height 8
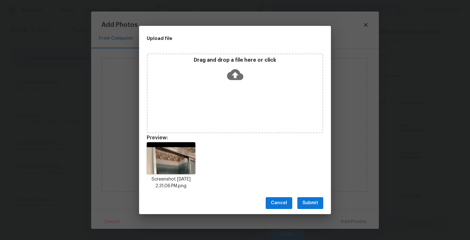
click at [238, 80] on icon at bounding box center [235, 74] width 16 height 16
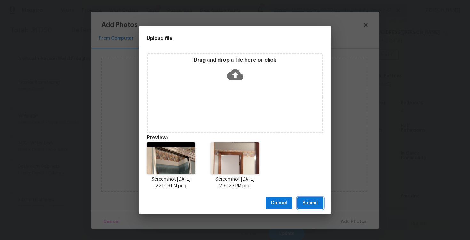
click at [315, 207] on button "Submit" at bounding box center [310, 203] width 26 height 12
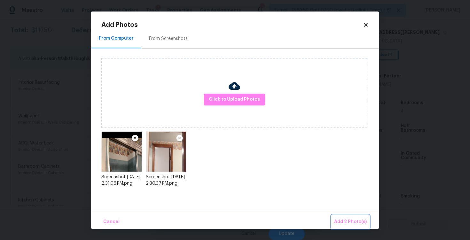
click at [346, 220] on span "Add 2 Photo(s)" at bounding box center [350, 222] width 33 height 8
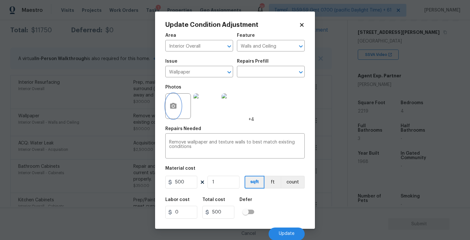
scroll to position [0, 0]
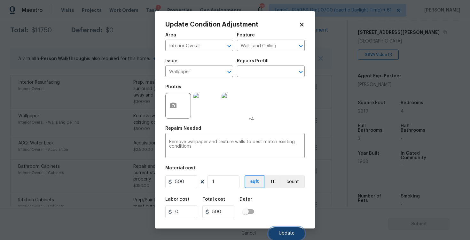
click at [283, 230] on button "Update" at bounding box center [287, 233] width 36 height 13
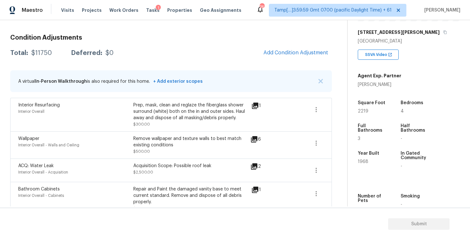
scroll to position [82, 0]
click at [286, 51] on span "Add Condition Adjustment" at bounding box center [295, 54] width 65 height 6
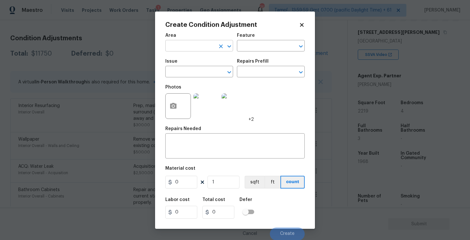
click at [205, 45] on input "text" at bounding box center [190, 47] width 50 height 10
click at [203, 66] on li "Interior Overall" at bounding box center [199, 71] width 68 height 11
type input "Interior Overall"
click at [203, 69] on input "text" at bounding box center [190, 72] width 50 height 10
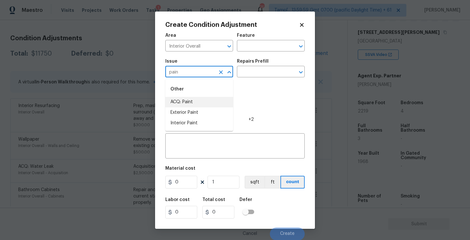
click at [210, 100] on li "ACQ: Paint" at bounding box center [199, 102] width 68 height 11
type input "ACQ: Paint"
click at [251, 75] on input "text" at bounding box center [262, 72] width 50 height 10
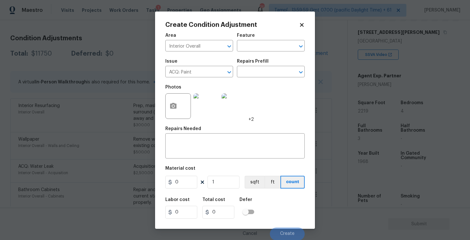
click at [223, 189] on div "Area Interior Overall ​ Feature ​ Issue ACQ: Paint ​ Repairs Prefill ​ Photos +…" at bounding box center [234, 134] width 139 height 211
click at [223, 188] on input "1" at bounding box center [223, 182] width 32 height 13
click at [261, 70] on input "text" at bounding box center [262, 72] width 50 height 10
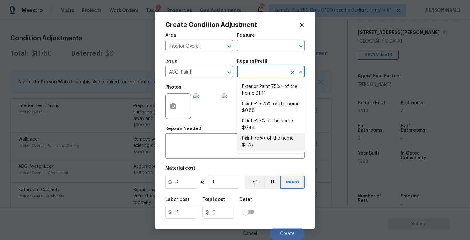
click at [259, 140] on li "Paint 75%+ of the home $1.75" at bounding box center [271, 141] width 68 height 17
type input "Acquisition"
type textarea "Acquisition Scope: 75%+ of the home will likely require interior paint"
type input "1.75"
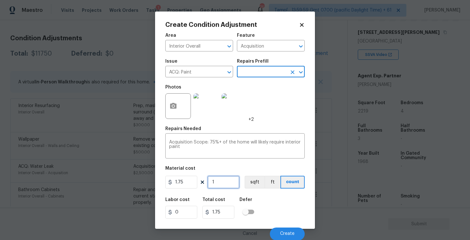
click at [216, 185] on input "1" at bounding box center [223, 182] width 32 height 13
type input "0"
paste input "2219"
type input "2219"
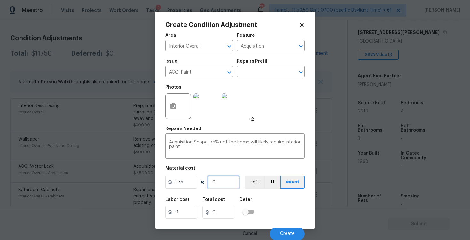
type input "3883.25"
type input "2219"
click at [247, 184] on button "sqft" at bounding box center [255, 182] width 20 height 13
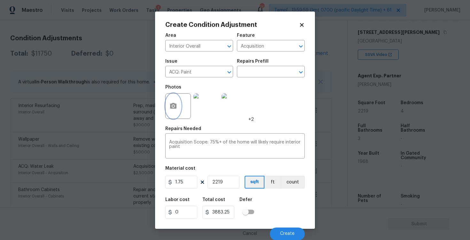
click at [175, 101] on button "button" at bounding box center [173, 106] width 15 height 25
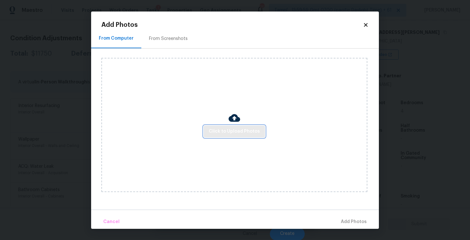
click at [227, 130] on span "Click to Upload Photos" at bounding box center [234, 132] width 51 height 8
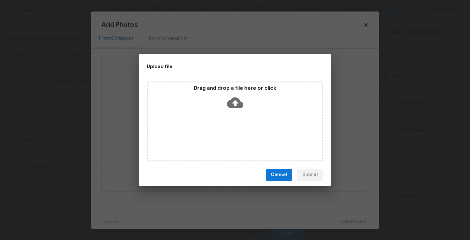
click at [230, 105] on icon at bounding box center [235, 102] width 16 height 11
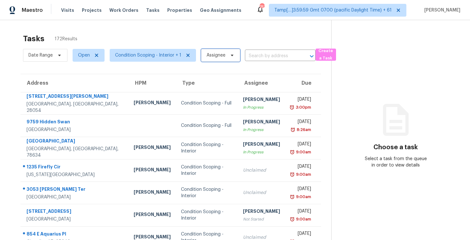
click at [210, 52] on span "Assignee" at bounding box center [216, 55] width 19 height 6
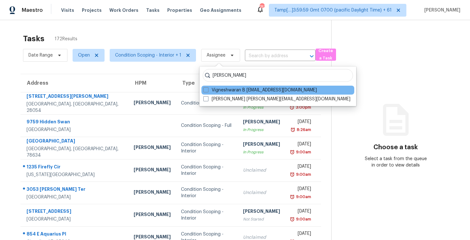
type input "[PERSON_NAME]"
click at [228, 86] on div "Vigneshwaran B [EMAIL_ADDRESS][DOMAIN_NAME]" at bounding box center [277, 90] width 153 height 9
click at [231, 91] on label "Vigneshwaran B [EMAIL_ADDRESS][DOMAIN_NAME]" at bounding box center [259, 90] width 113 height 6
click at [207, 91] on input "Vigneshwaran B [EMAIL_ADDRESS][DOMAIN_NAME]" at bounding box center [205, 89] width 4 height 4
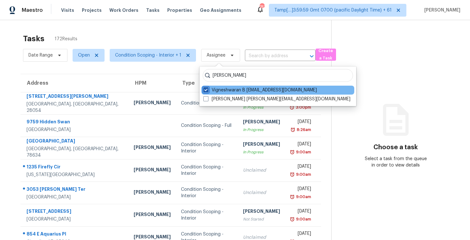
checkbox input "true"
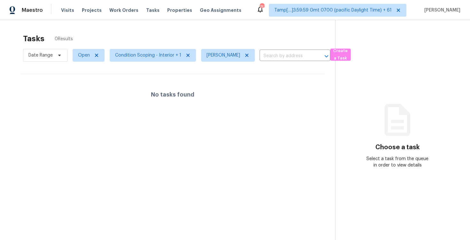
scroll to position [20, 0]
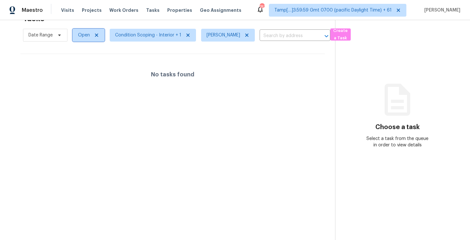
click at [75, 37] on span "Open" at bounding box center [89, 35] width 32 height 13
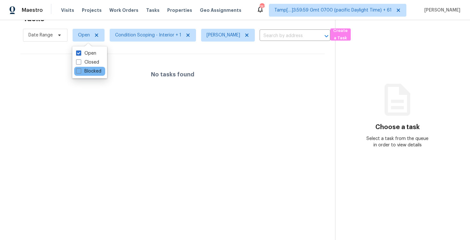
click at [85, 67] on div "Blocked" at bounding box center [89, 71] width 31 height 9
click at [86, 71] on label "Blocked" at bounding box center [88, 71] width 25 height 6
click at [80, 71] on input "Blocked" at bounding box center [78, 70] width 4 height 4
checkbox input "true"
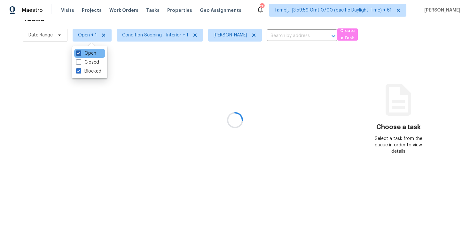
click at [87, 54] on label "Open" at bounding box center [86, 53] width 20 height 6
click at [80, 54] on input "Open" at bounding box center [78, 52] width 4 height 4
checkbox input "false"
click at [140, 72] on div at bounding box center [235, 120] width 470 height 240
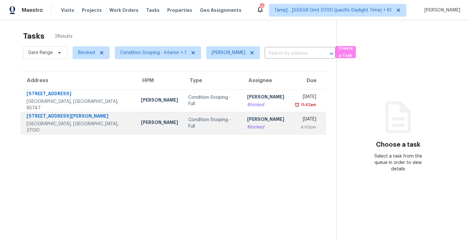
scroll to position [0, 0]
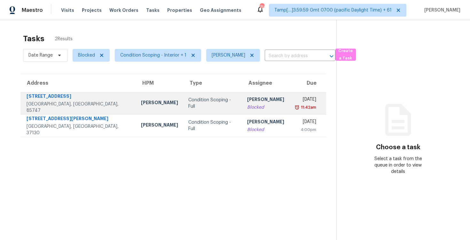
click at [183, 109] on td "Condition Scoping - Full" at bounding box center [212, 103] width 59 height 22
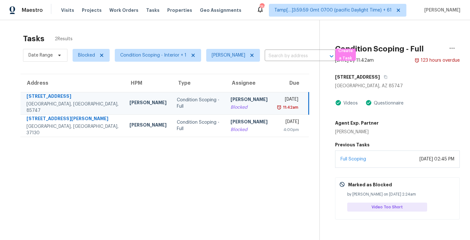
scroll to position [20, 0]
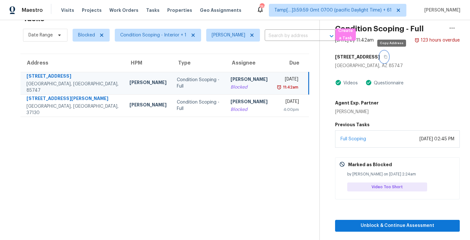
click at [388, 54] on button "button" at bounding box center [384, 57] width 9 height 12
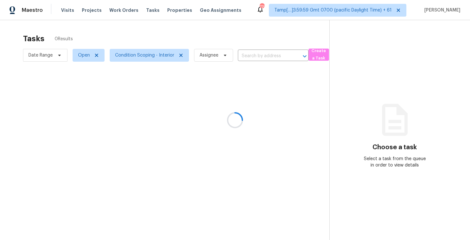
click at [66, 8] on div at bounding box center [235, 120] width 470 height 240
click at [71, 15] on div at bounding box center [235, 120] width 470 height 240
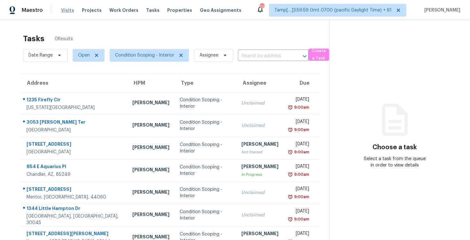
click at [68, 10] on span "Visits" at bounding box center [67, 10] width 13 height 6
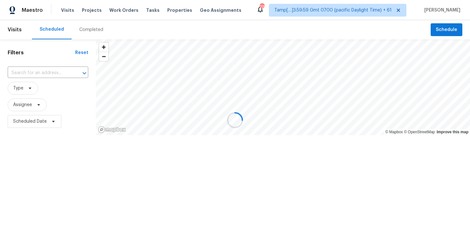
click at [82, 28] on div at bounding box center [235, 120] width 470 height 240
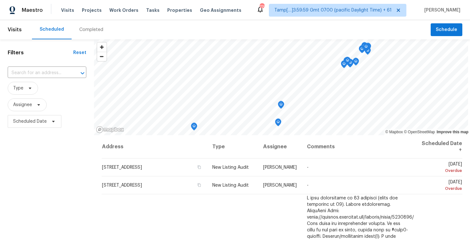
click at [82, 28] on div "Completed" at bounding box center [91, 30] width 24 height 6
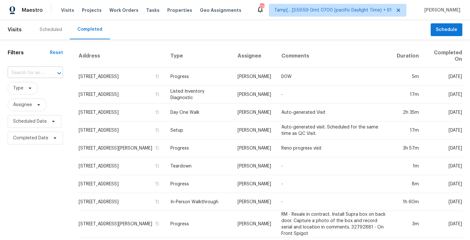
click at [42, 69] on input "text" at bounding box center [26, 73] width 37 height 10
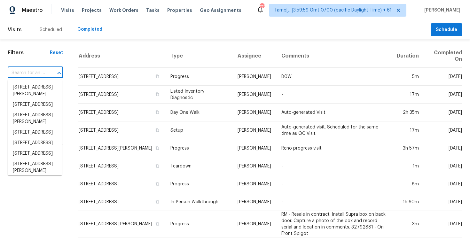
paste input "1235 Firefly Cir, Colorado Springs, CO 80916"
type input "1235 Firefly Cir, Colorado Springs, CO 80916"
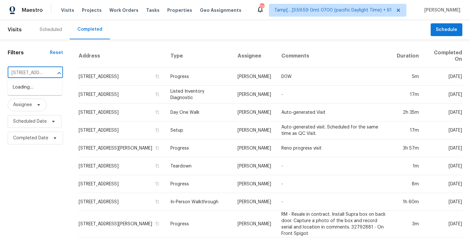
scroll to position [0, 60]
click at [47, 87] on li "1235 Firefly Cir, Colorado Springs, CO 80916" at bounding box center [35, 90] width 54 height 17
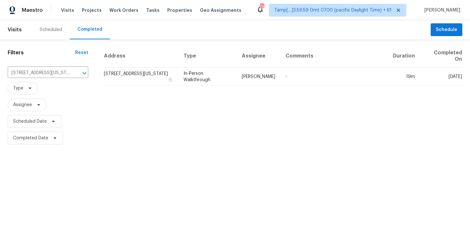
click at [120, 72] on td "1235 Firefly Cir, Colorado Springs, CO 80916" at bounding box center [141, 77] width 75 height 18
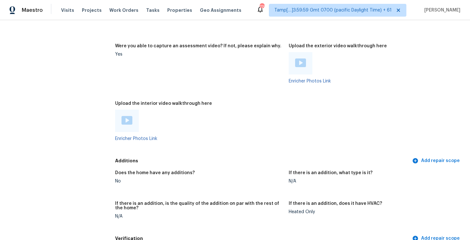
scroll to position [1250, 0]
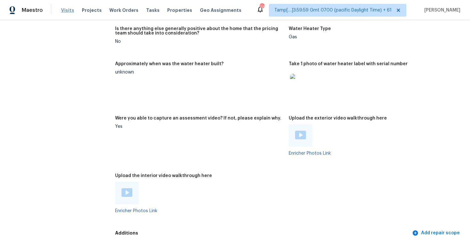
click at [69, 12] on span "Visits" at bounding box center [67, 10] width 13 height 6
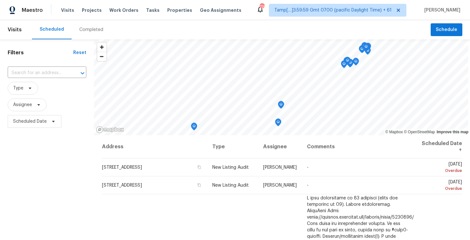
click at [106, 32] on div "Completed" at bounding box center [91, 29] width 39 height 19
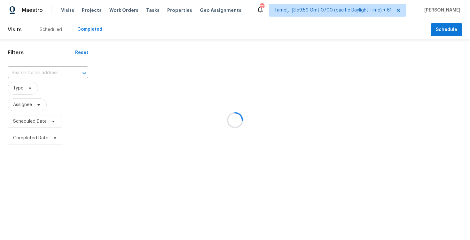
click at [62, 65] on div at bounding box center [235, 120] width 470 height 240
click at [58, 67] on div at bounding box center [235, 120] width 470 height 240
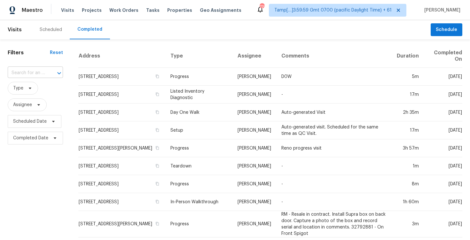
click at [47, 71] on div at bounding box center [54, 73] width 17 height 9
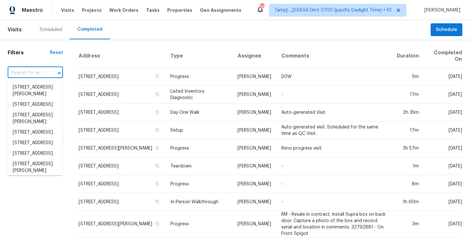
paste input "7631 Conklin Ct, Antelope, CA 95843"
type input "7631 Conklin Ct, Antelope, CA 95843"
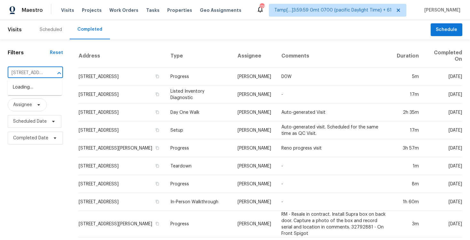
scroll to position [0, 45]
click at [51, 94] on li "7631 Conklin Ct, Antelope, CA 95843" at bounding box center [35, 90] width 54 height 17
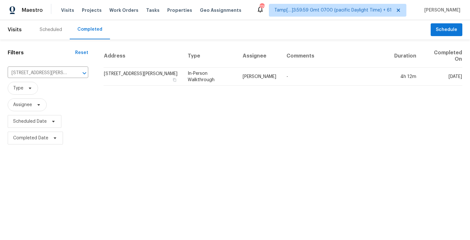
click at [135, 74] on td "7631 Conklin Ct, Antelope, CA 95843" at bounding box center [143, 77] width 79 height 18
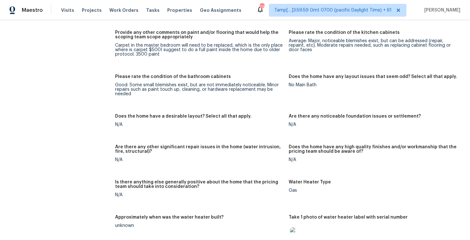
scroll to position [940, 0]
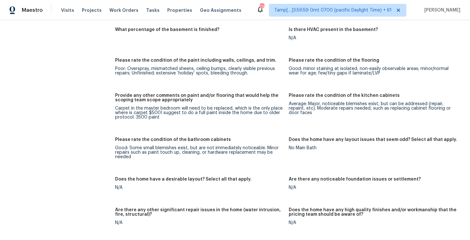
click at [59, 11] on div "Maestro Visits Projects Work Orders Tasks Properties Geo Assignments" at bounding box center [124, 10] width 249 height 13
click at [64, 11] on span "Visits" at bounding box center [67, 10] width 13 height 6
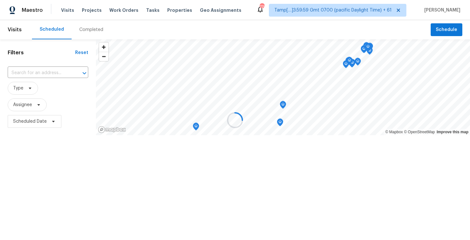
click at [76, 24] on div at bounding box center [235, 120] width 470 height 240
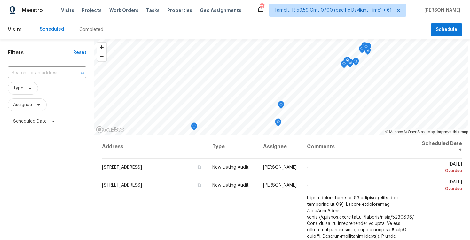
click at [79, 28] on div "Completed" at bounding box center [91, 30] width 24 height 6
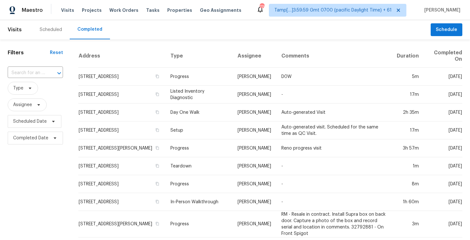
click at [48, 66] on div "​" at bounding box center [35, 73] width 55 height 14
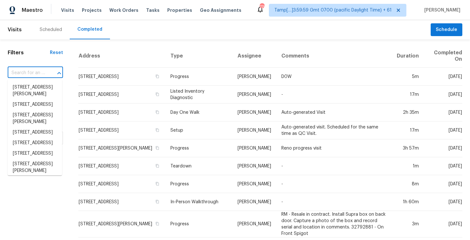
click at [48, 66] on div "​" at bounding box center [35, 73] width 55 height 14
paste input "4512 Fair Park Blvd, Fort Worth, TX 76115"
type input "4512 Fair Park Blvd, Fort Worth, TX 76115"
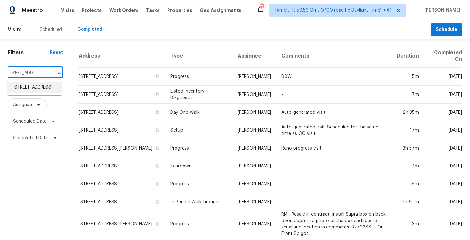
click at [49, 88] on li "4512 Fair Park Blvd, Fort Worth, TX 76115" at bounding box center [35, 87] width 54 height 11
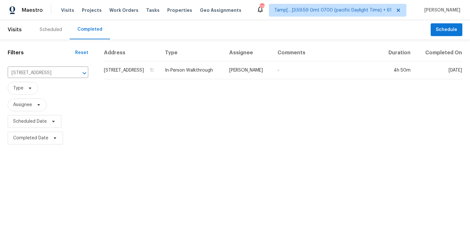
click at [140, 77] on td "4512 Fair Park Blvd, Fort Worth, TX 76115" at bounding box center [132, 70] width 56 height 18
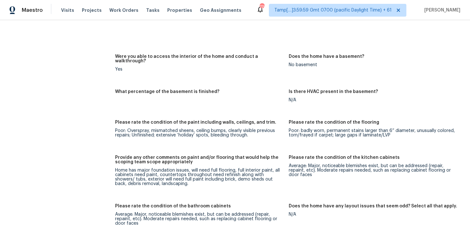
scroll to position [812, 0]
click at [62, 10] on span "Visits" at bounding box center [67, 10] width 13 height 6
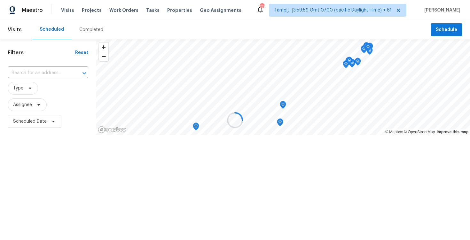
click at [86, 28] on div "Completed" at bounding box center [91, 30] width 24 height 6
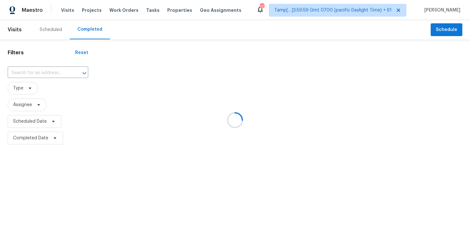
click at [54, 68] on div at bounding box center [235, 120] width 470 height 240
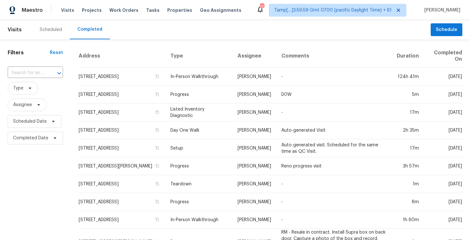
click at [26, 70] on input "text" at bounding box center [26, 73] width 37 height 10
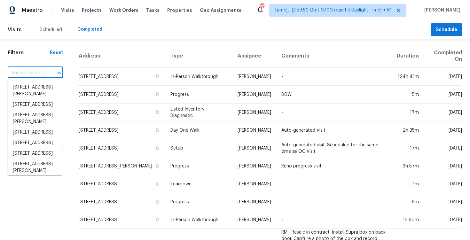
paste input "240 W Lake Dr NW, Atlanta, GA 30314"
type input "240 W Lake Dr NW, Atlanta, GA 30314"
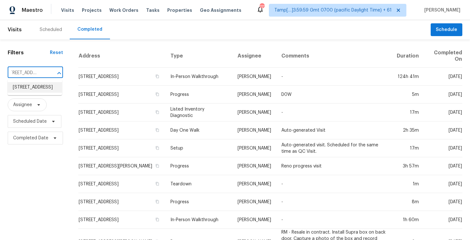
click at [51, 92] on li "240 W Lake Dr NW, Atlanta, GA 30314" at bounding box center [35, 87] width 54 height 11
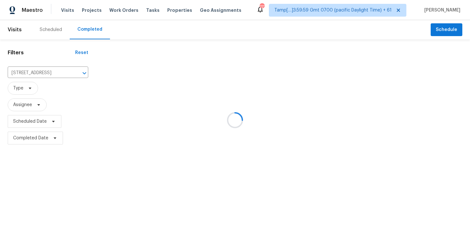
click at [125, 80] on div at bounding box center [283, 95] width 374 height 102
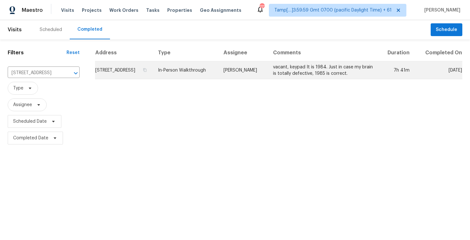
click at [131, 72] on td "240 W Lake Dr NW, Atlanta, GA 30314" at bounding box center [124, 70] width 58 height 18
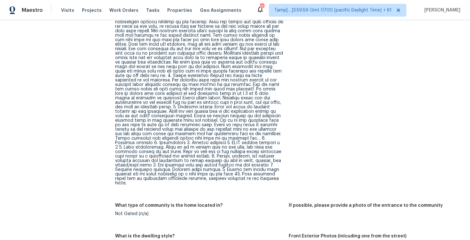
scroll to position [406, 0]
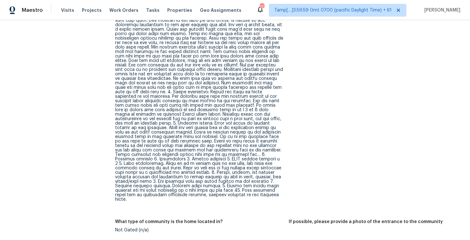
click at [67, 6] on div "Visits Projects Work Orders Tasks Properties Geo Assignments" at bounding box center [155, 10] width 188 height 13
click at [67, 14] on div "Visits Projects Work Orders Tasks Properties Geo Assignments" at bounding box center [155, 10] width 188 height 13
click at [67, 13] on span "Visits" at bounding box center [67, 10] width 13 height 6
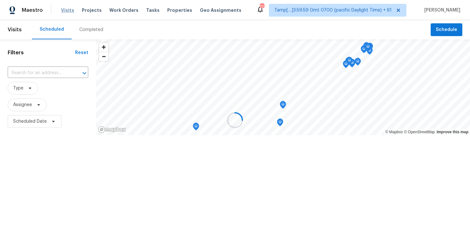
click at [67, 13] on div at bounding box center [235, 120] width 470 height 240
click at [72, 21] on div at bounding box center [235, 120] width 470 height 240
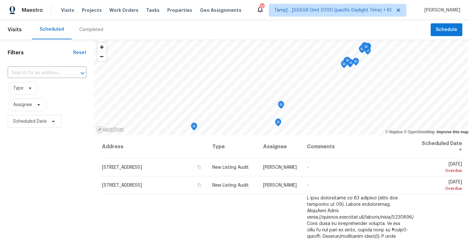
click at [83, 29] on div "Completed" at bounding box center [91, 30] width 24 height 6
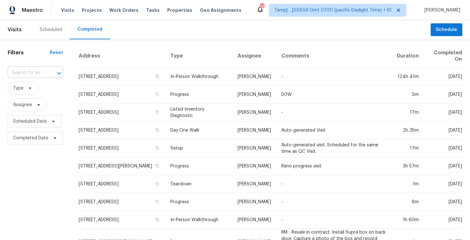
click at [34, 75] on input "text" at bounding box center [26, 73] width 37 height 10
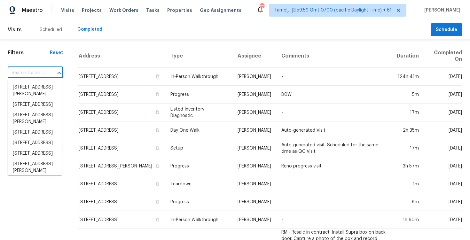
paste input "4327 Park Gate Dr, Atlanta, GA 30344"
type input "4327 Park Gate Dr, Atlanta, GA 30344"
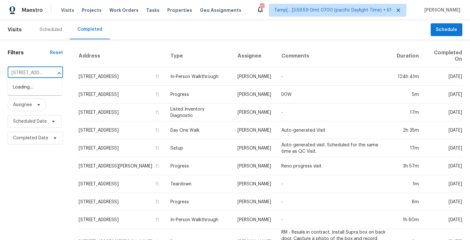
scroll to position [0, 45]
click at [42, 84] on li "4327 Park Gate Dr, Atlanta, GA 30344" at bounding box center [35, 87] width 54 height 11
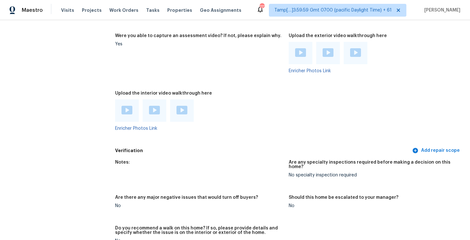
scroll to position [1460, 0]
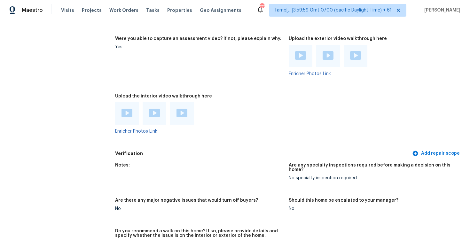
click at [124, 109] on img at bounding box center [126, 113] width 11 height 9
click at [154, 109] on img at bounding box center [154, 113] width 11 height 9
click at [187, 105] on div at bounding box center [182, 113] width 24 height 22
click at [176, 109] on img at bounding box center [181, 113] width 11 height 9
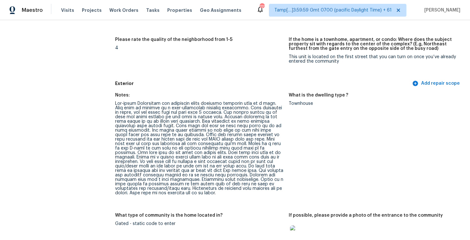
scroll to position [196, 0]
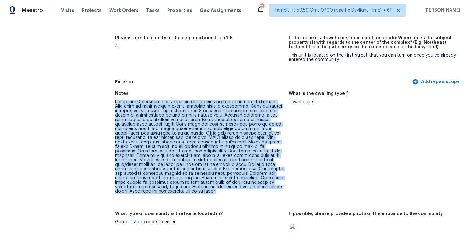
drag, startPoint x: 115, startPoint y: 102, endPoint x: 250, endPoint y: 189, distance: 160.6
click at [250, 189] on div at bounding box center [199, 147] width 168 height 94
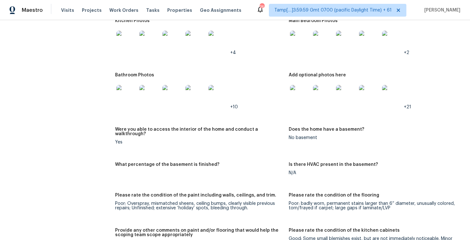
scroll to position [967, 0]
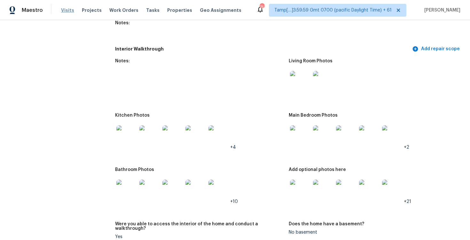
click at [64, 11] on span "Visits" at bounding box center [67, 10] width 13 height 6
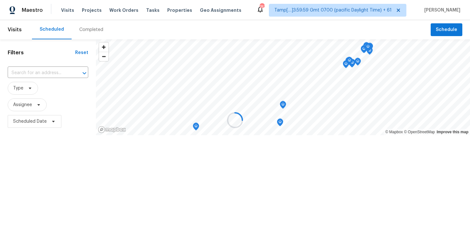
click at [83, 32] on div at bounding box center [235, 120] width 470 height 240
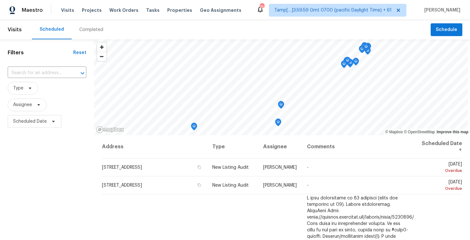
click at [83, 32] on div "Completed" at bounding box center [91, 30] width 24 height 6
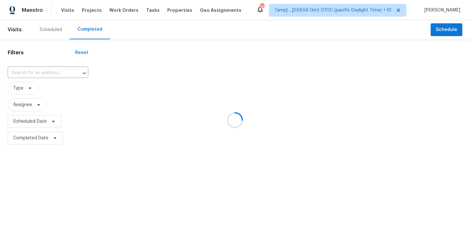
click at [50, 74] on div at bounding box center [235, 120] width 470 height 240
click at [43, 68] on div at bounding box center [235, 120] width 470 height 240
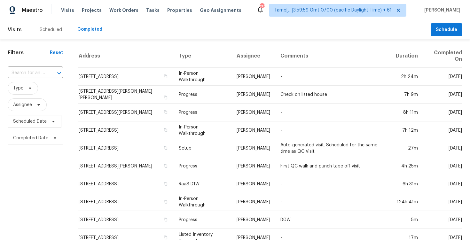
click at [43, 68] on input "text" at bounding box center [26, 73] width 37 height 10
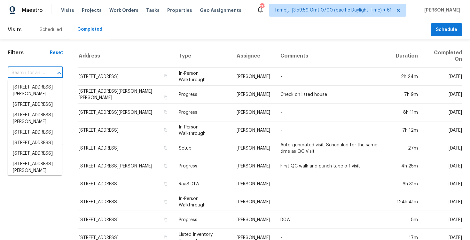
paste input "6510 Rippling Hollow Dr # 6510, Spring, TX 77379"
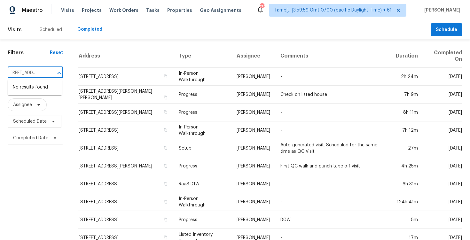
type input "6510 Rippling Hollow Dr # 6510, Spring, TX 77379"
click at [41, 73] on input "text" at bounding box center [26, 73] width 37 height 10
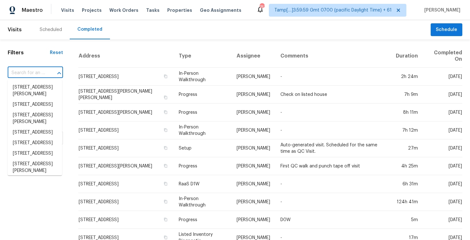
paste input "6510 Rippling Hollow Dr # 6510, Spring, TX 77379"
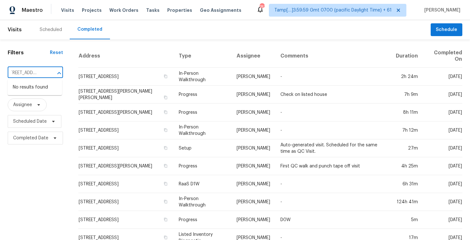
type input "6510 Rippling Hollow Dr # 6510, Spring, TX 77379"
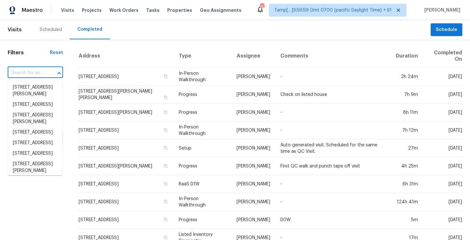
click at [32, 74] on input "text" at bounding box center [26, 73] width 37 height 10
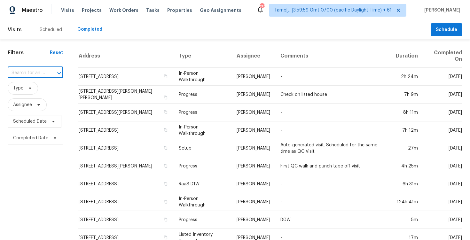
paste input "6510 Rippling Hollow Dr # 6510, Spring, TX 77379"
type input "6510 Rippling Hollow Dr"
click at [34, 88] on li "6510 Rippling Hollow Dr # 6510, Spring, TX 77379" at bounding box center [35, 87] width 54 height 11
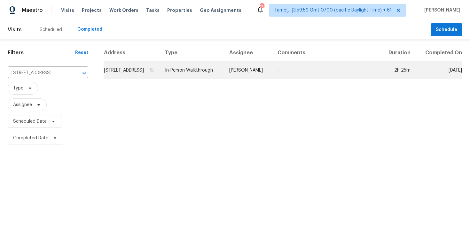
click at [114, 76] on td "6510 Rippling Hollow Dr # 6510, Spring, TX 77379" at bounding box center [132, 70] width 56 height 18
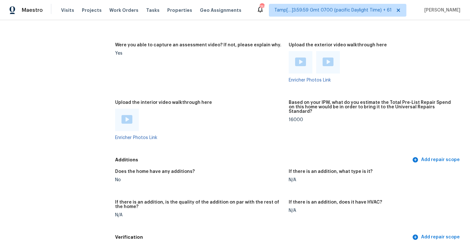
scroll to position [1215, 0]
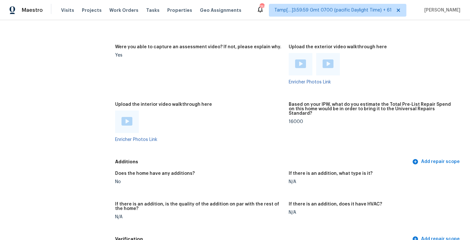
click at [327, 59] on div at bounding box center [328, 64] width 11 height 10
click at [326, 59] on img at bounding box center [328, 63] width 11 height 9
click at [299, 59] on img at bounding box center [300, 63] width 11 height 9
click at [125, 117] on img at bounding box center [126, 121] width 11 height 9
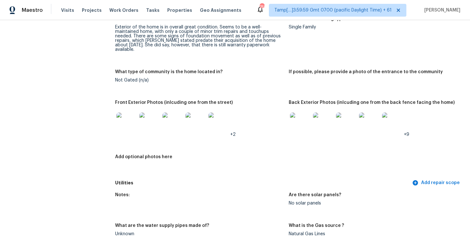
scroll to position [0, 0]
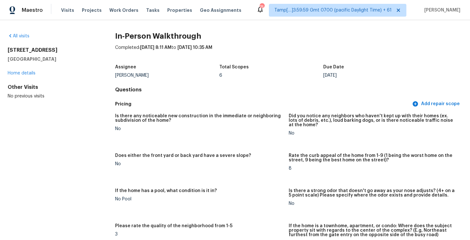
click at [201, 49] on span "[DATE] 10:35 AM" at bounding box center [194, 47] width 35 height 4
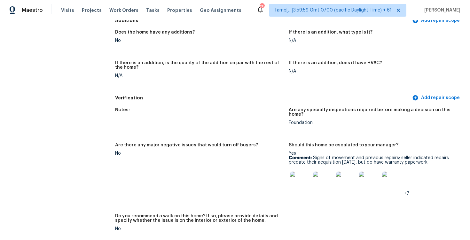
scroll to position [1357, 0]
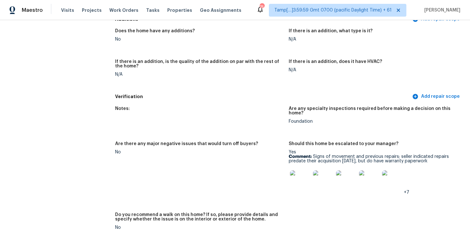
click at [296, 170] on img at bounding box center [300, 180] width 20 height 20
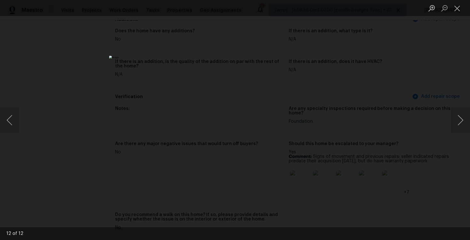
click at [375, 131] on div "Lightbox" at bounding box center [235, 120] width 470 height 240
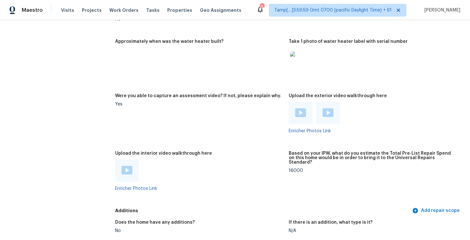
scroll to position [1167, 0]
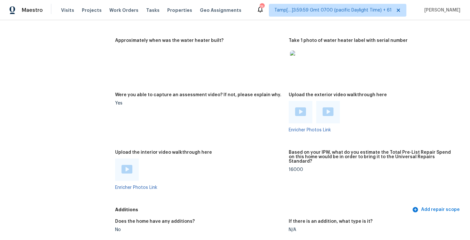
click at [329, 107] on img at bounding box center [328, 111] width 11 height 9
click at [234, 106] on figure "Were you able to capture an assessment video? If not, please explain why. Yes" at bounding box center [202, 118] width 174 height 50
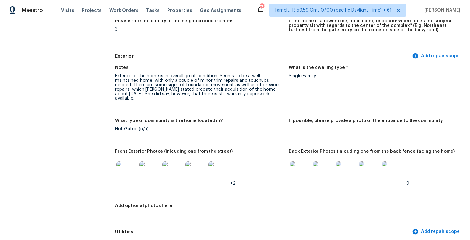
scroll to position [205, 0]
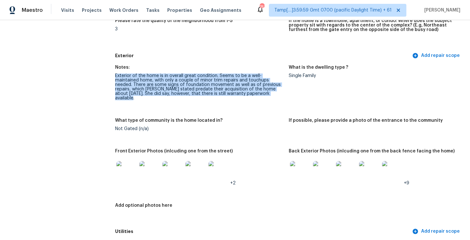
drag, startPoint x: 114, startPoint y: 77, endPoint x: 239, endPoint y: 101, distance: 126.5
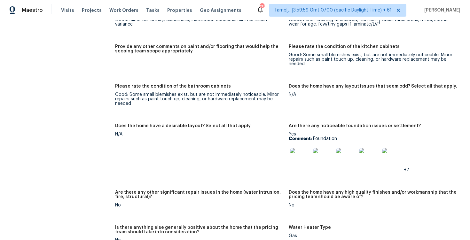
scroll to position [952, 0]
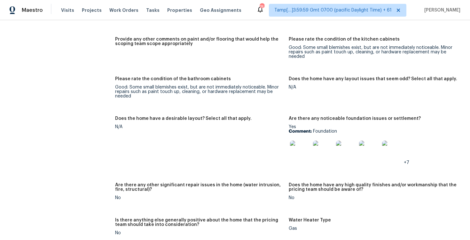
click at [224, 77] on div "Please rate the condition of the bathroom cabinets" at bounding box center [199, 81] width 168 height 8
click at [181, 105] on div "Notes: Interior of the home is in overall great condition. Also appears to be p…" at bounding box center [288, 94] width 347 height 650
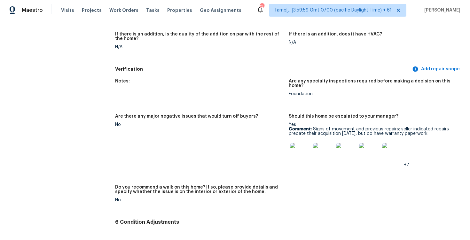
scroll to position [1699, 0]
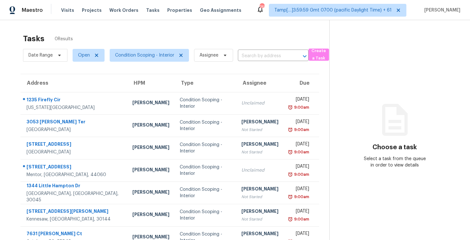
scroll to position [81, 0]
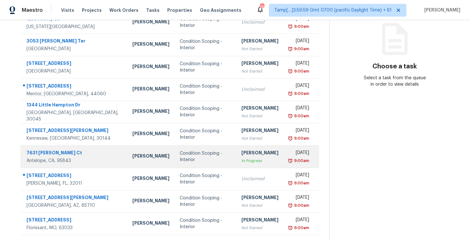
click at [186, 156] on div "Condition Scoping - Interior" at bounding box center [205, 156] width 51 height 13
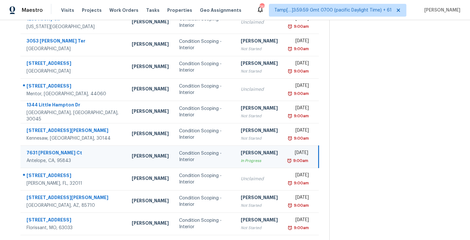
scroll to position [93, 0]
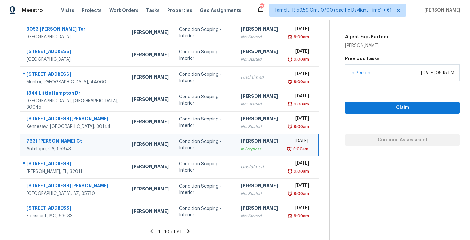
click at [187, 231] on icon at bounding box center [188, 232] width 2 height 4
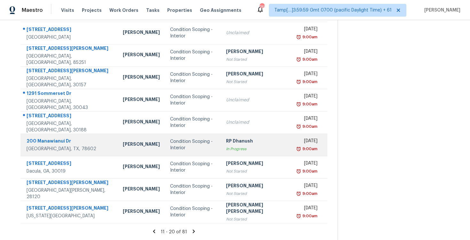
click at [200, 148] on td "Condition Scoping - Interior" at bounding box center [193, 145] width 56 height 22
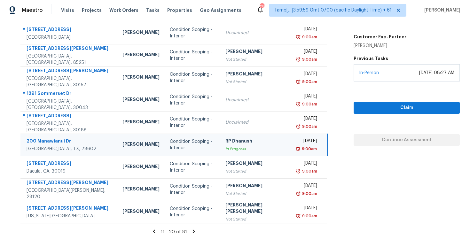
click at [295, 150] on img at bounding box center [297, 149] width 5 height 6
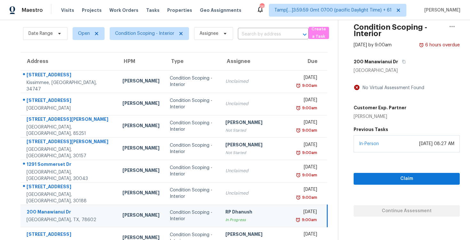
scroll to position [13, 0]
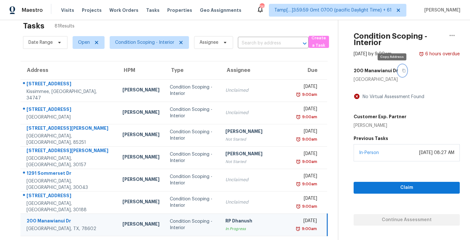
click at [402, 70] on icon "button" at bounding box center [404, 71] width 4 height 4
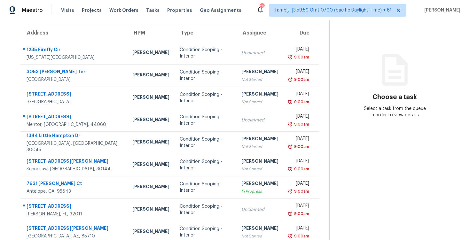
scroll to position [81, 0]
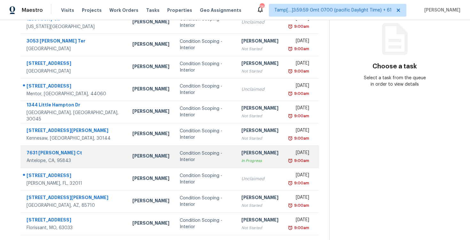
click at [201, 159] on div "Condition Scoping - Interior" at bounding box center [205, 156] width 51 height 13
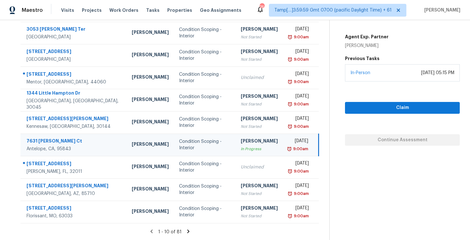
click at [189, 231] on icon at bounding box center [188, 232] width 6 height 6
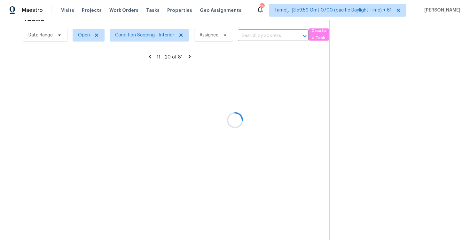
scroll to position [93, 0]
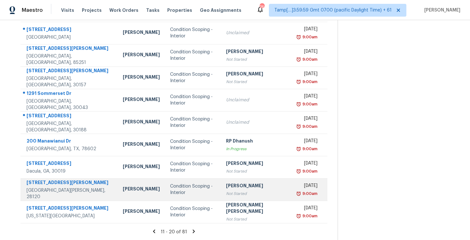
click at [221, 188] on td "[PERSON_NAME] P Not Started" at bounding box center [257, 189] width 72 height 22
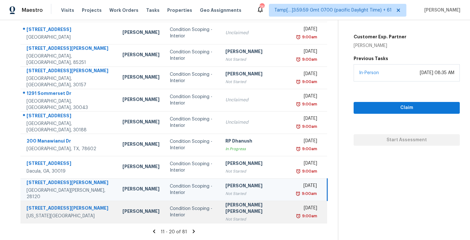
click at [197, 211] on div "Condition Scoping - Interior" at bounding box center [192, 212] width 45 height 13
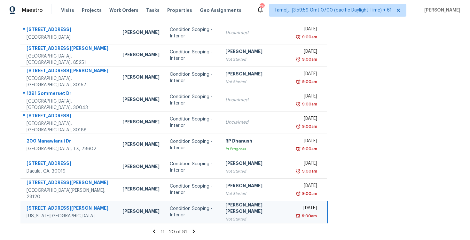
click at [191, 229] on icon at bounding box center [194, 232] width 6 height 6
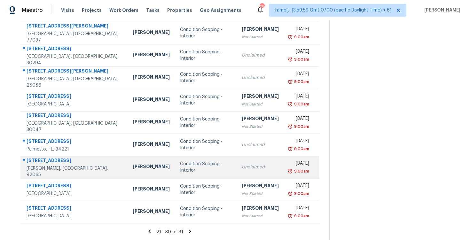
click at [188, 176] on td "Condition Scoping - Interior" at bounding box center [206, 167] width 62 height 22
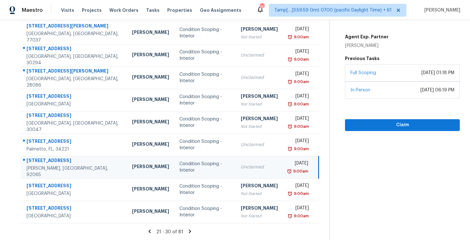
click at [188, 229] on icon at bounding box center [190, 232] width 6 height 6
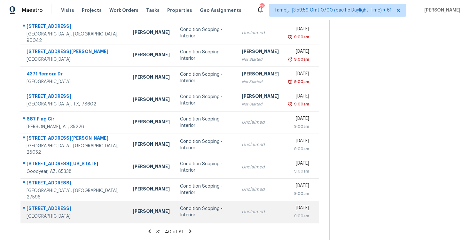
click at [194, 202] on td "Condition Scoping - Interior" at bounding box center [206, 212] width 62 height 22
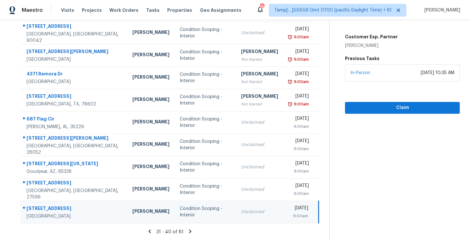
scroll to position [53, 0]
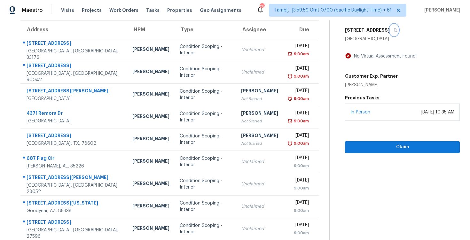
click at [397, 29] on icon "button" at bounding box center [395, 30] width 3 height 4
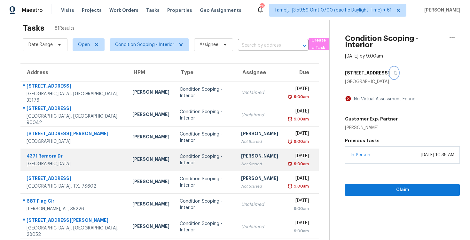
scroll to position [0, 0]
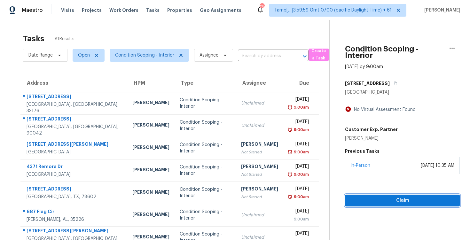
click at [386, 197] on span "Claim" at bounding box center [402, 201] width 105 height 8
click at [386, 197] on span "Start Assessment" at bounding box center [402, 201] width 105 height 8
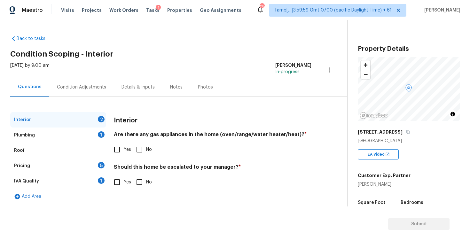
click at [116, 177] on input "Yes" at bounding box center [116, 182] width 13 height 13
checkbox input "true"
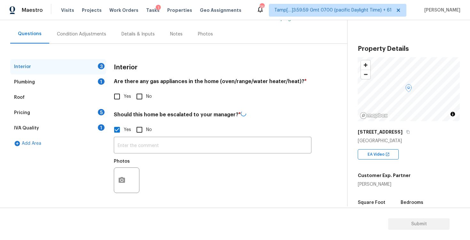
scroll to position [52, 0]
click at [129, 177] on button "button" at bounding box center [121, 180] width 15 height 25
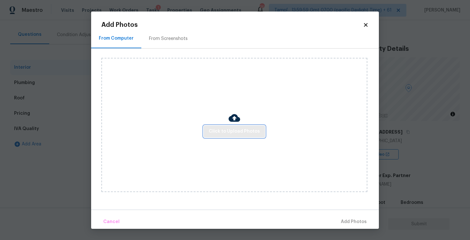
click at [237, 128] on span "Click to Upload Photos" at bounding box center [234, 132] width 51 height 8
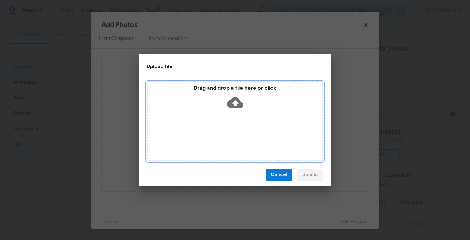
click at [234, 99] on icon at bounding box center [235, 102] width 16 height 11
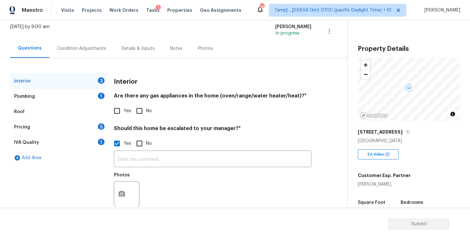
scroll to position [52, 0]
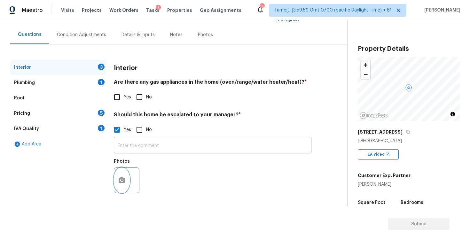
click at [126, 180] on button "button" at bounding box center [121, 180] width 15 height 25
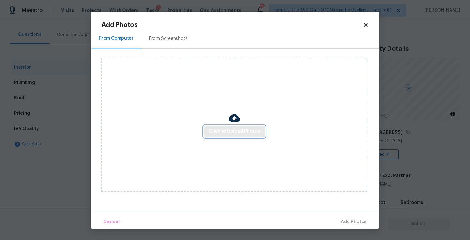
click at [237, 131] on span "Click to Upload Photos" at bounding box center [234, 132] width 51 height 8
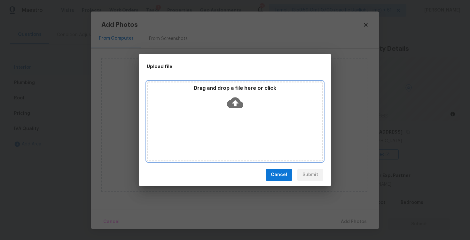
click at [233, 101] on icon at bounding box center [235, 103] width 16 height 16
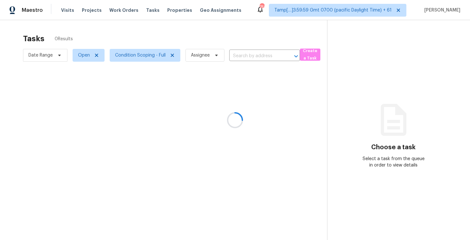
click at [149, 50] on div at bounding box center [235, 120] width 470 height 240
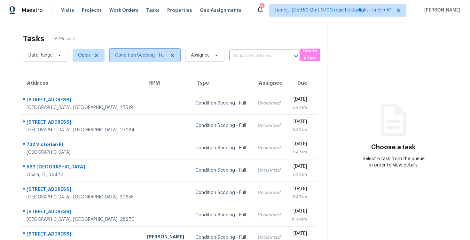
click at [141, 54] on span "Condition Scoping - Full" at bounding box center [140, 55] width 51 height 6
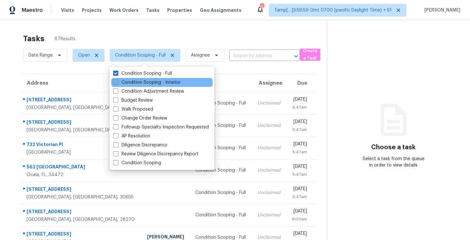
click at [147, 81] on label "Condition Scoping - Interior" at bounding box center [146, 82] width 67 height 6
click at [117, 81] on input "Condition Scoping - Interior" at bounding box center [115, 81] width 4 height 4
checkbox input "true"
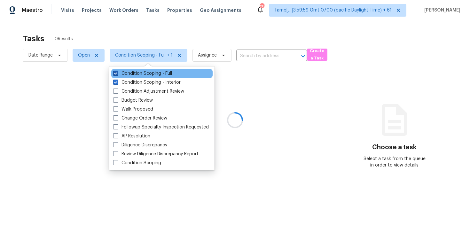
click at [146, 72] on label "Condition Scoping - Full" at bounding box center [142, 73] width 59 height 6
click at [117, 72] on input "Condition Scoping - Full" at bounding box center [115, 72] width 4 height 4
checkbox input "false"
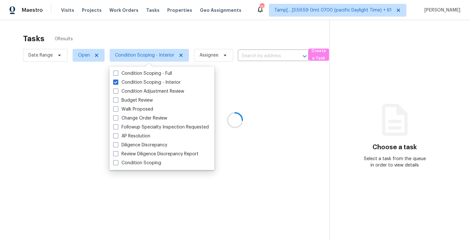
click at [131, 32] on div at bounding box center [235, 120] width 470 height 240
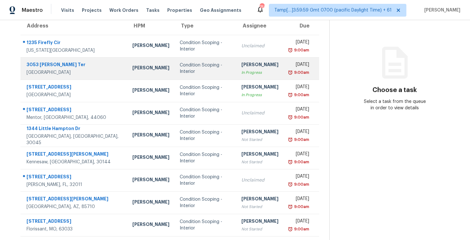
scroll to position [93, 0]
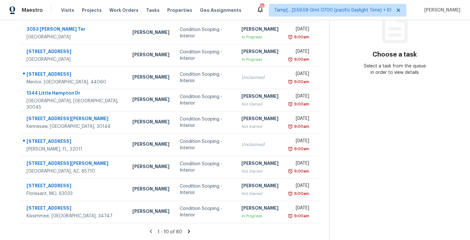
click at [190, 232] on icon at bounding box center [189, 232] width 6 height 6
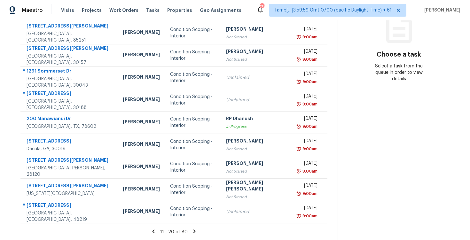
click at [191, 232] on icon at bounding box center [194, 232] width 6 height 6
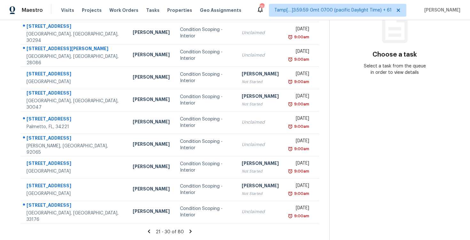
click at [190, 232] on icon at bounding box center [191, 232] width 2 height 4
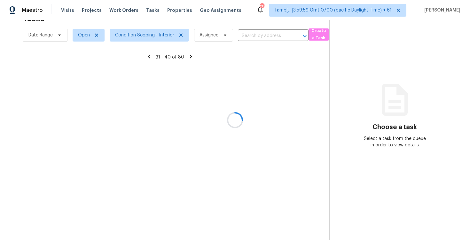
scroll to position [20, 0]
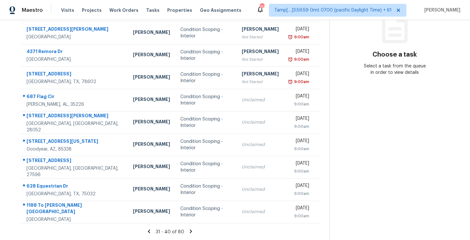
click at [190, 232] on icon at bounding box center [191, 232] width 2 height 4
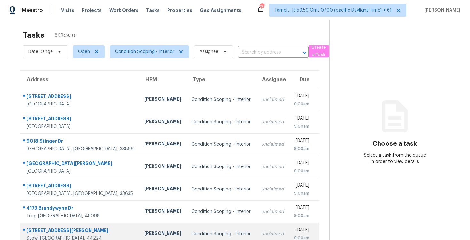
scroll to position [93, 0]
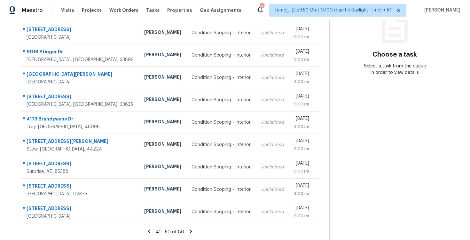
click at [153, 231] on div "41 - 50 of 80" at bounding box center [169, 232] width 319 height 7
click at [152, 231] on icon at bounding box center [149, 232] width 6 height 6
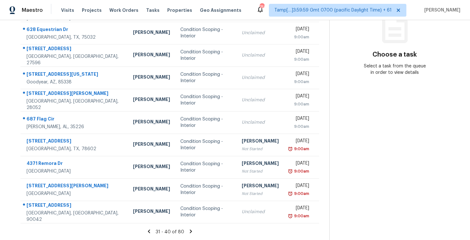
click at [149, 230] on icon at bounding box center [149, 232] width 2 height 4
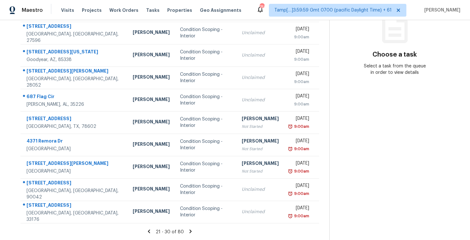
click at [151, 231] on icon at bounding box center [149, 232] width 6 height 6
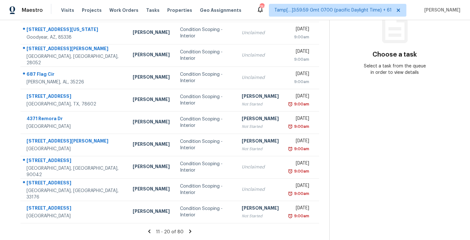
click at [147, 231] on icon at bounding box center [149, 232] width 6 height 6
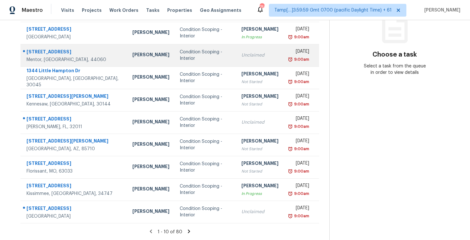
scroll to position [0, 0]
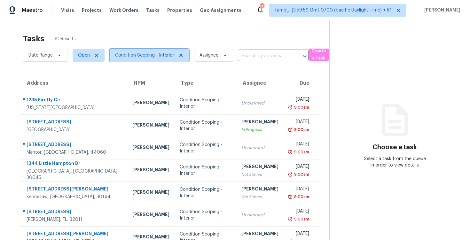
click at [158, 53] on span "Condition Scoping - Interior" at bounding box center [144, 55] width 59 height 6
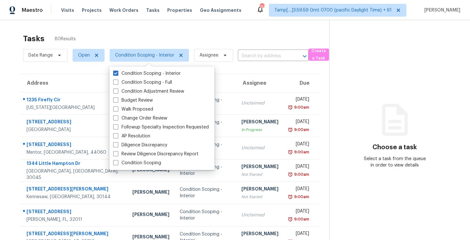
click at [172, 41] on div "Tasks 80 Results" at bounding box center [176, 38] width 306 height 17
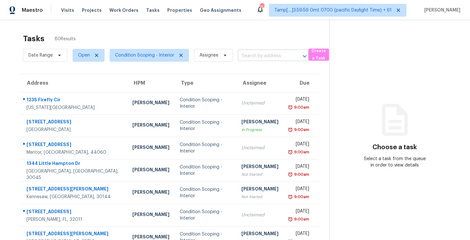
click at [240, 53] on input "text" at bounding box center [264, 56] width 53 height 10
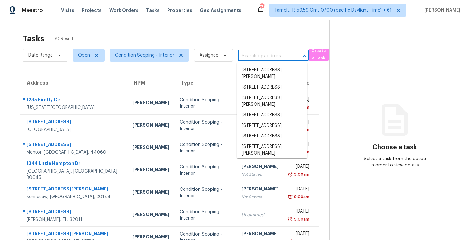
paste input "6510 Rippling Hollow Dr # 6510, Spring, TX 77379"
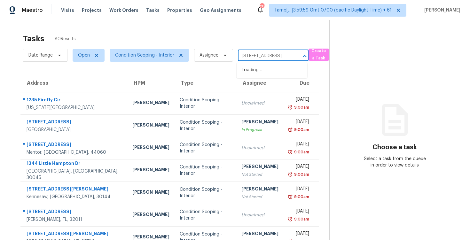
scroll to position [0, 54]
type input "6510 Rippling Hollow Dr # 6510, Spring, TX 77379"
click at [250, 56] on input "text" at bounding box center [264, 56] width 53 height 10
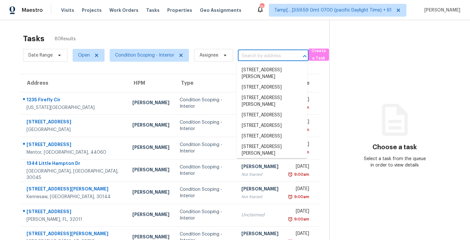
paste input "6510 Rippling Hollow Dr # 6510, Spring, TX 77379"
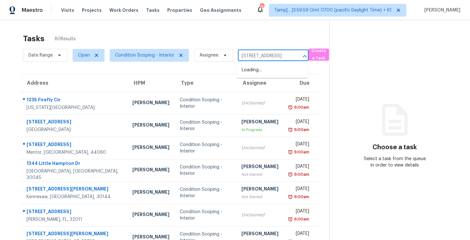
type input "6510 Rippling Hollow Dr"
click at [263, 72] on li "6510 Rippling Hollow Dr # 6510, Spring, TX 77379" at bounding box center [272, 70] width 71 height 11
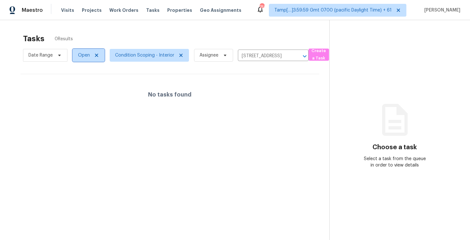
click at [89, 54] on span "Open" at bounding box center [84, 55] width 12 height 6
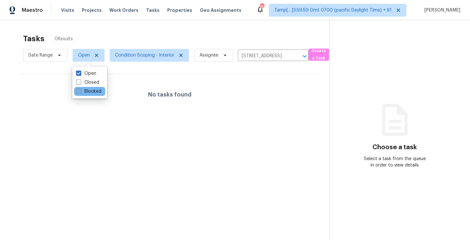
click at [85, 93] on label "Blocked" at bounding box center [88, 91] width 25 height 6
click at [80, 92] on input "Blocked" at bounding box center [78, 90] width 4 height 4
checkbox input "true"
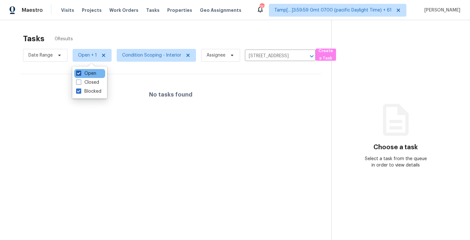
click at [88, 71] on label "Open" at bounding box center [86, 73] width 20 height 6
click at [80, 71] on input "Open" at bounding box center [78, 72] width 4 height 4
checkbox input "false"
click at [88, 81] on label "Closed" at bounding box center [87, 82] width 23 height 6
click at [80, 81] on input "Closed" at bounding box center [78, 81] width 4 height 4
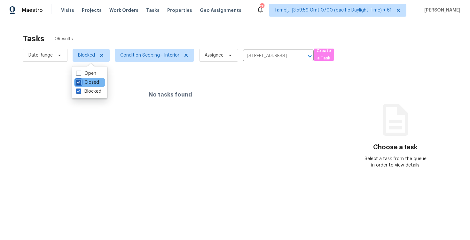
checkbox input "true"
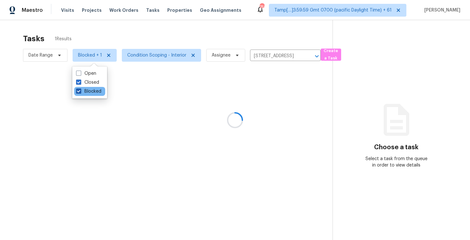
click at [88, 94] on label "Blocked" at bounding box center [88, 91] width 25 height 6
click at [80, 92] on input "Blocked" at bounding box center [78, 90] width 4 height 4
checkbox input "false"
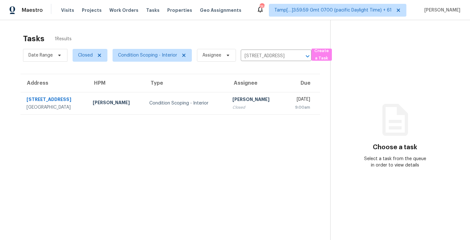
click at [114, 29] on div "Tasks 1 Results Date Range Closed Condition Scoping - Interior Assignee 6510 Ri…" at bounding box center [235, 140] width 470 height 240
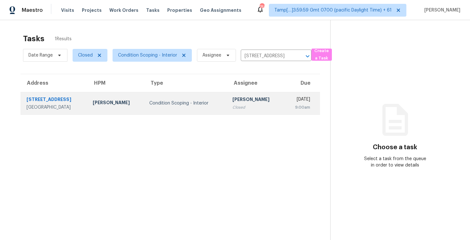
click at [172, 93] on td "Condition Scoping - Interior" at bounding box center [185, 103] width 83 height 22
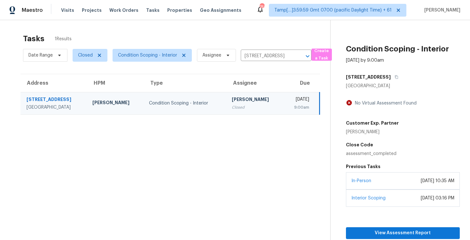
scroll to position [31, 0]
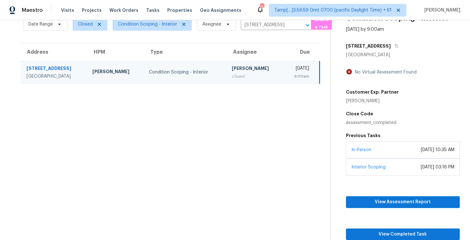
click at [217, 106] on section "Tasks 1 Results Date Range Closed Condition Scoping - Interior Assignee 6510 Ri…" at bounding box center [170, 119] width 320 height 241
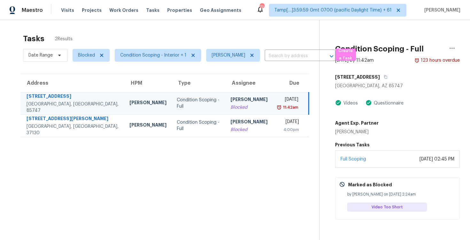
scroll to position [20, 0]
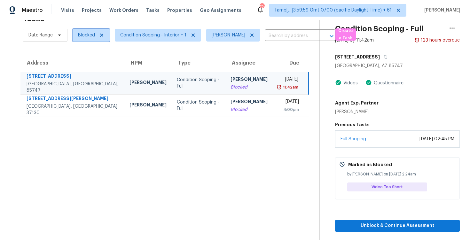
click at [82, 36] on span "Blocked" at bounding box center [86, 35] width 17 height 6
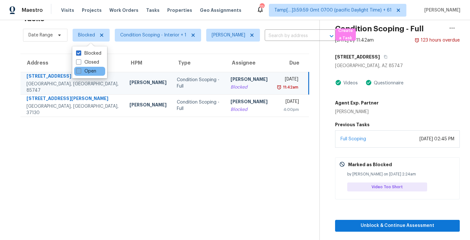
click at [89, 72] on label "Open" at bounding box center [86, 71] width 20 height 6
click at [80, 72] on input "Open" at bounding box center [78, 70] width 4 height 4
checkbox input "true"
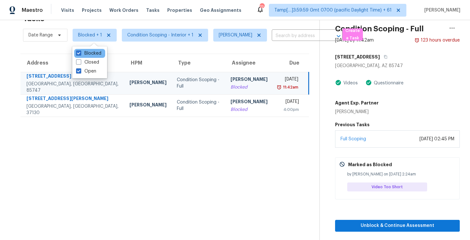
click at [102, 54] on div "Blocked" at bounding box center [89, 53] width 31 height 9
click at [100, 53] on label "Blocked" at bounding box center [88, 53] width 25 height 6
click at [80, 53] on input "Blocked" at bounding box center [78, 52] width 4 height 4
checkbox input "false"
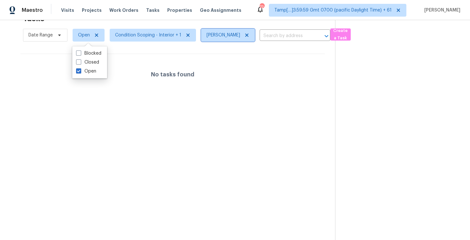
click at [245, 34] on icon at bounding box center [246, 35] width 5 height 5
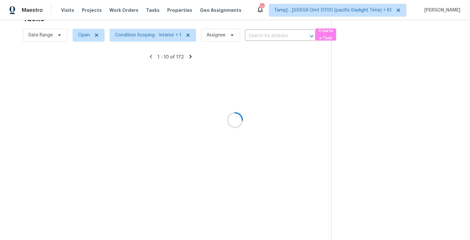
click at [214, 23] on div at bounding box center [235, 120] width 470 height 240
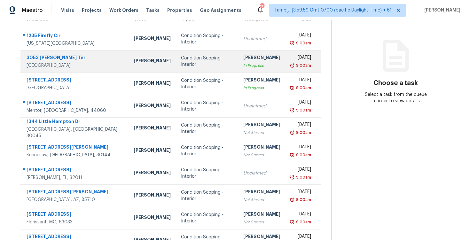
scroll to position [93, 0]
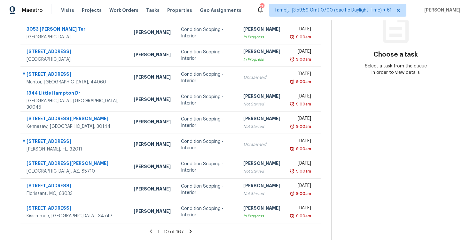
click at [188, 232] on icon at bounding box center [191, 232] width 6 height 6
